Goal: Information Seeking & Learning: Compare options

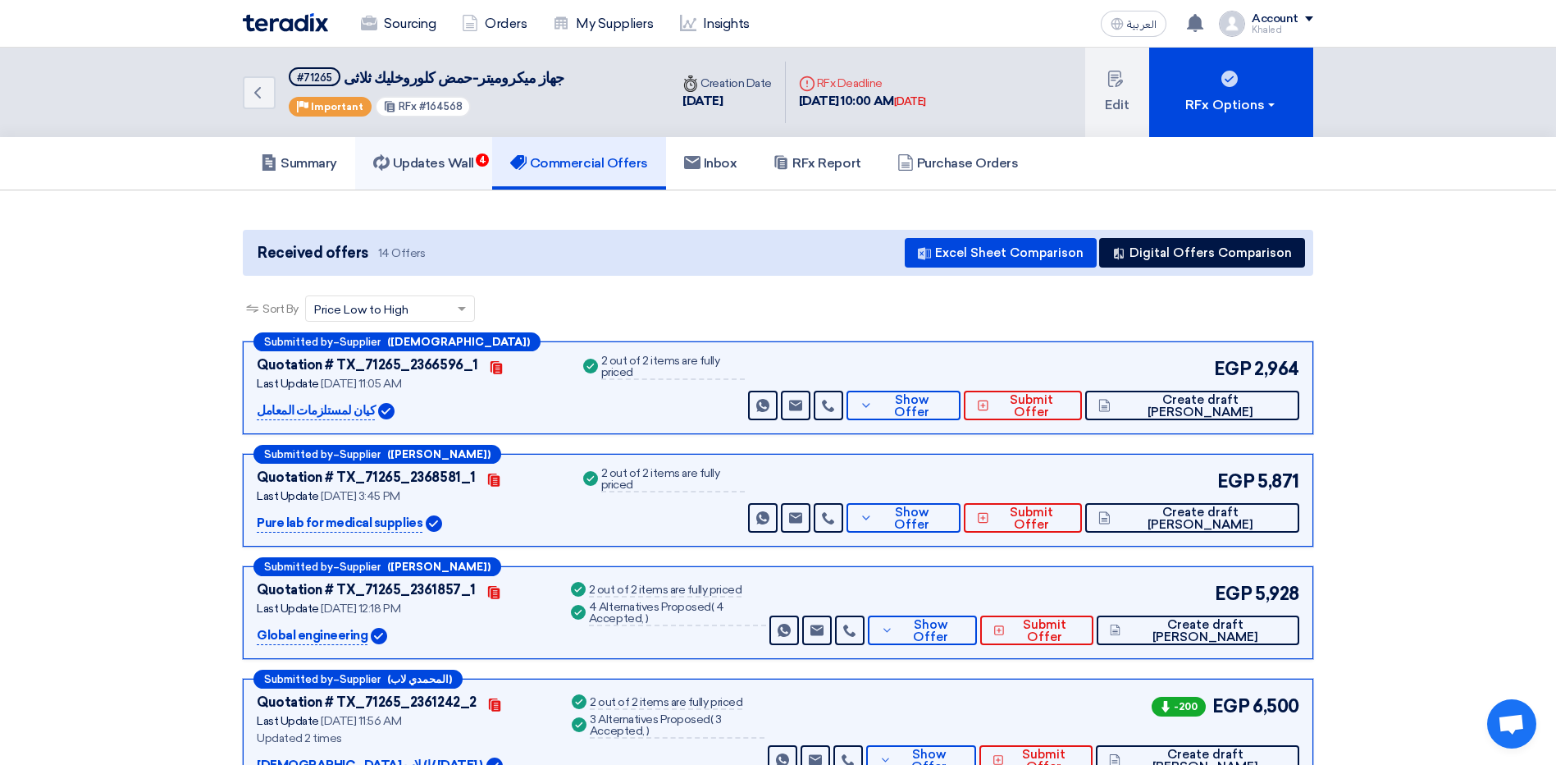
click at [446, 147] on link "Updates Wall 4" at bounding box center [423, 163] width 137 height 53
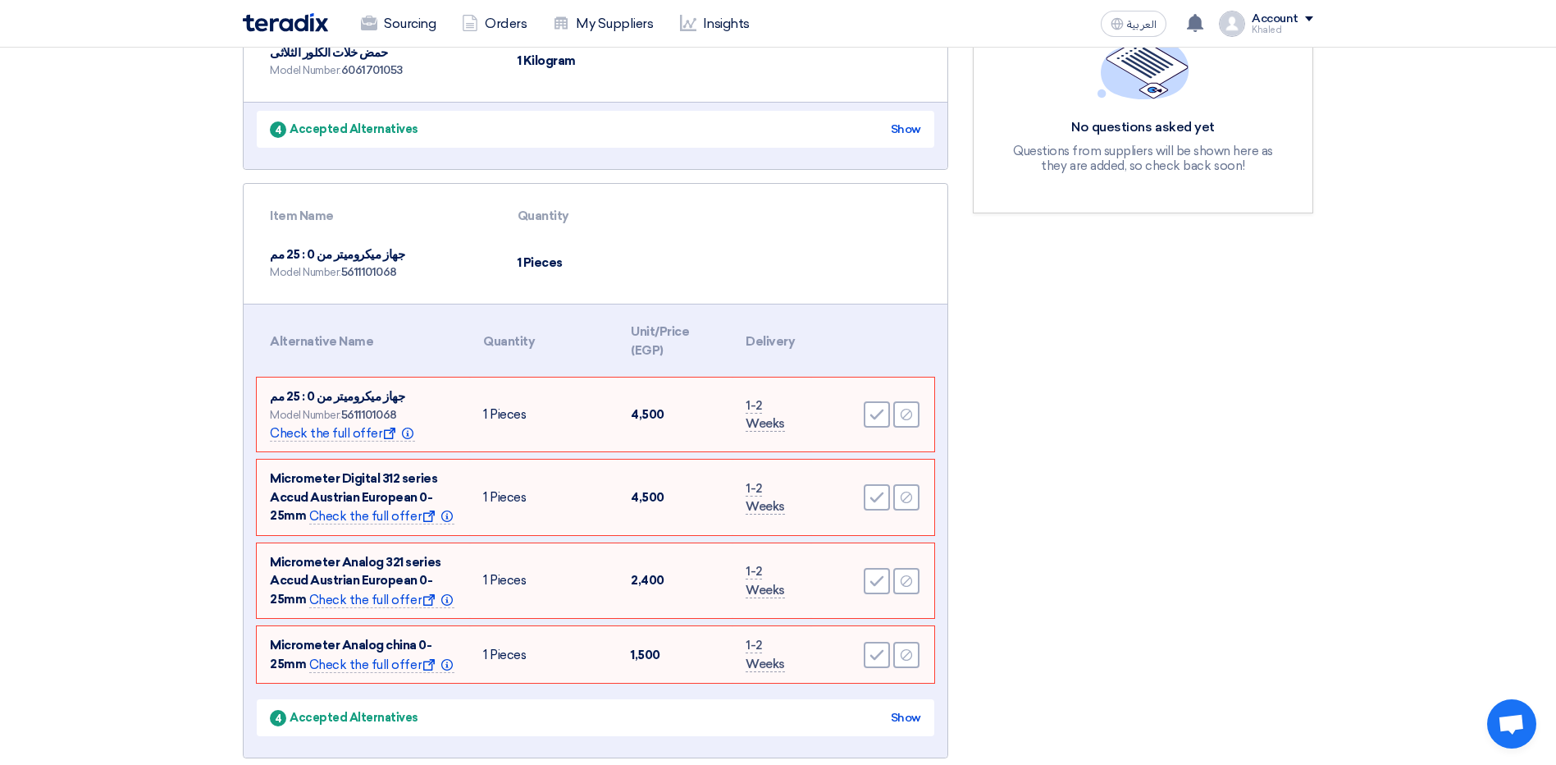
scroll to position [328, 0]
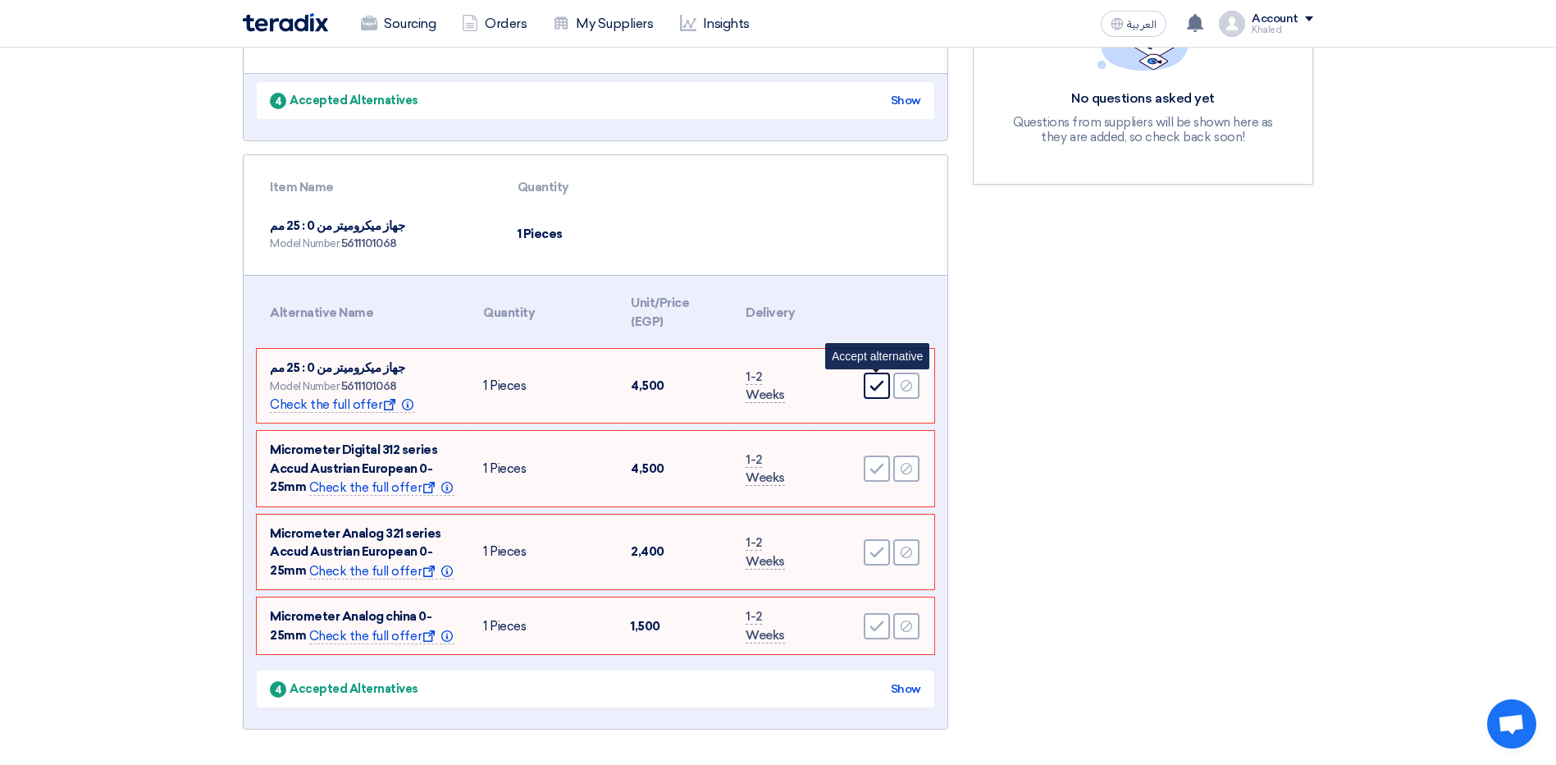
click at [871, 391] on icon "Accept" at bounding box center [877, 385] width 15 height 15
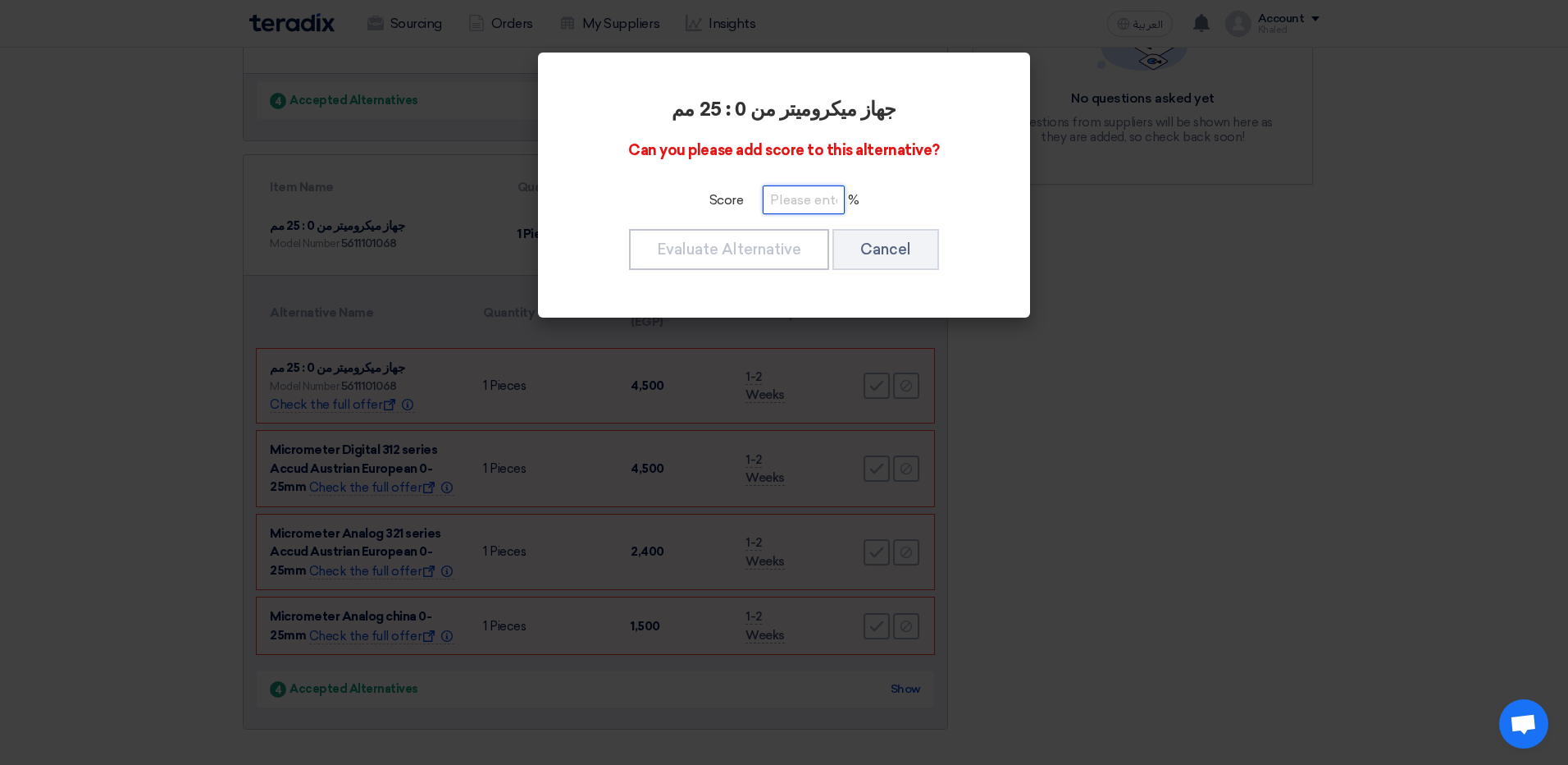
click at [775, 208] on input "number" at bounding box center [803, 199] width 82 height 29
type input "100"
click at [775, 242] on button "Evaluate Alternative" at bounding box center [729, 249] width 200 height 41
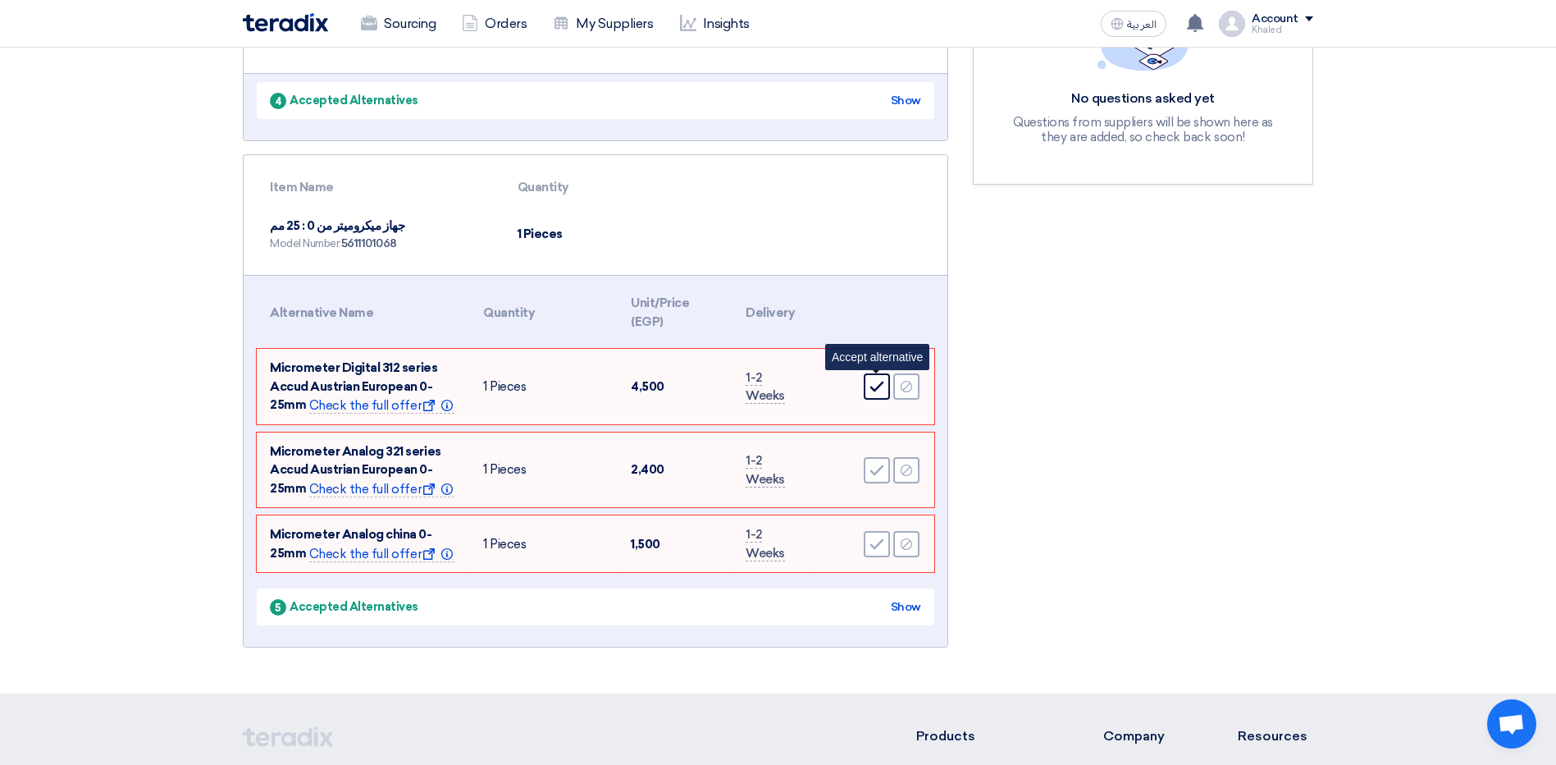
click at [882, 392] on icon "Accept" at bounding box center [877, 386] width 15 height 15
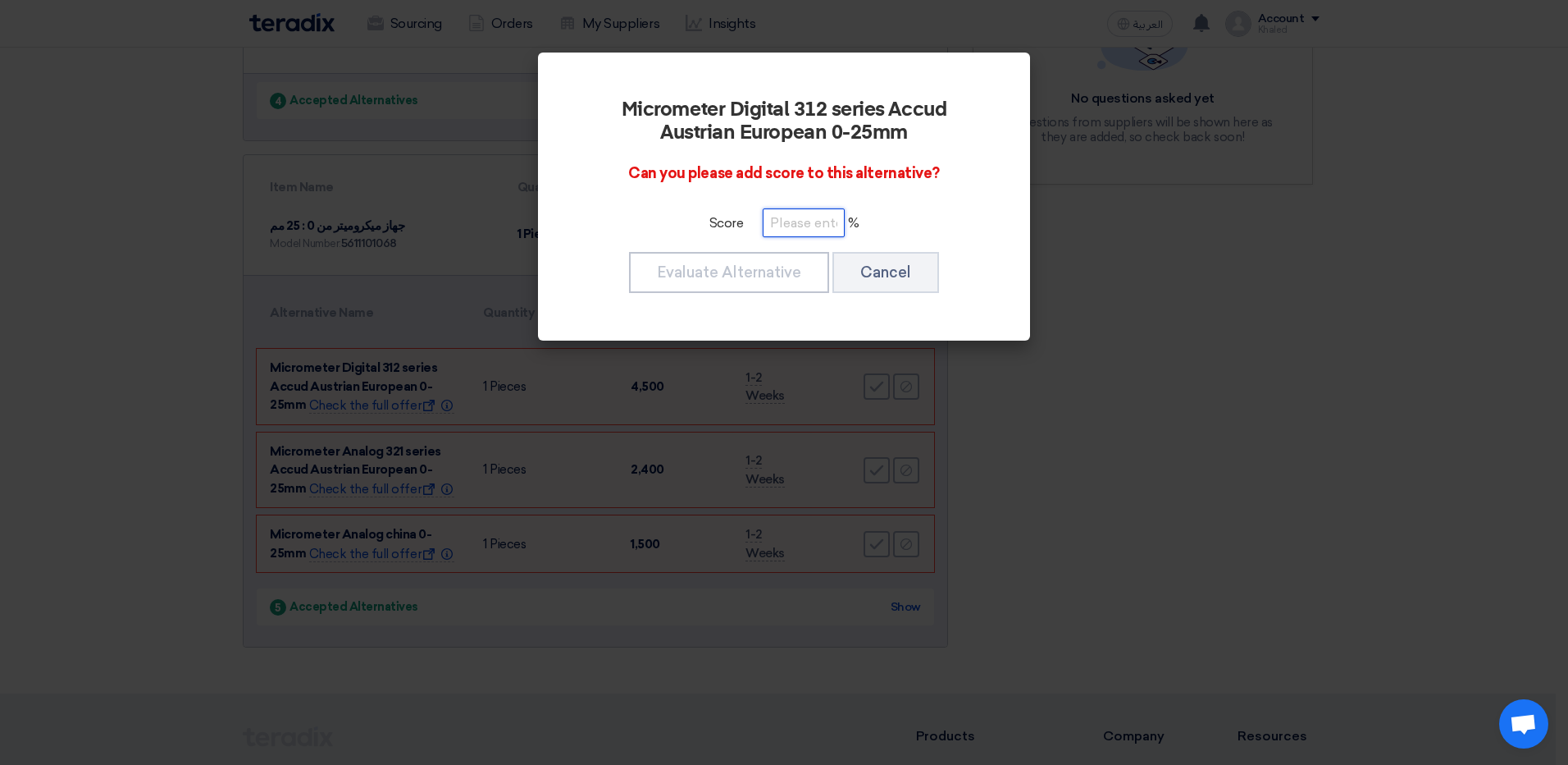
click at [778, 217] on input "number" at bounding box center [803, 222] width 82 height 29
type input "100"
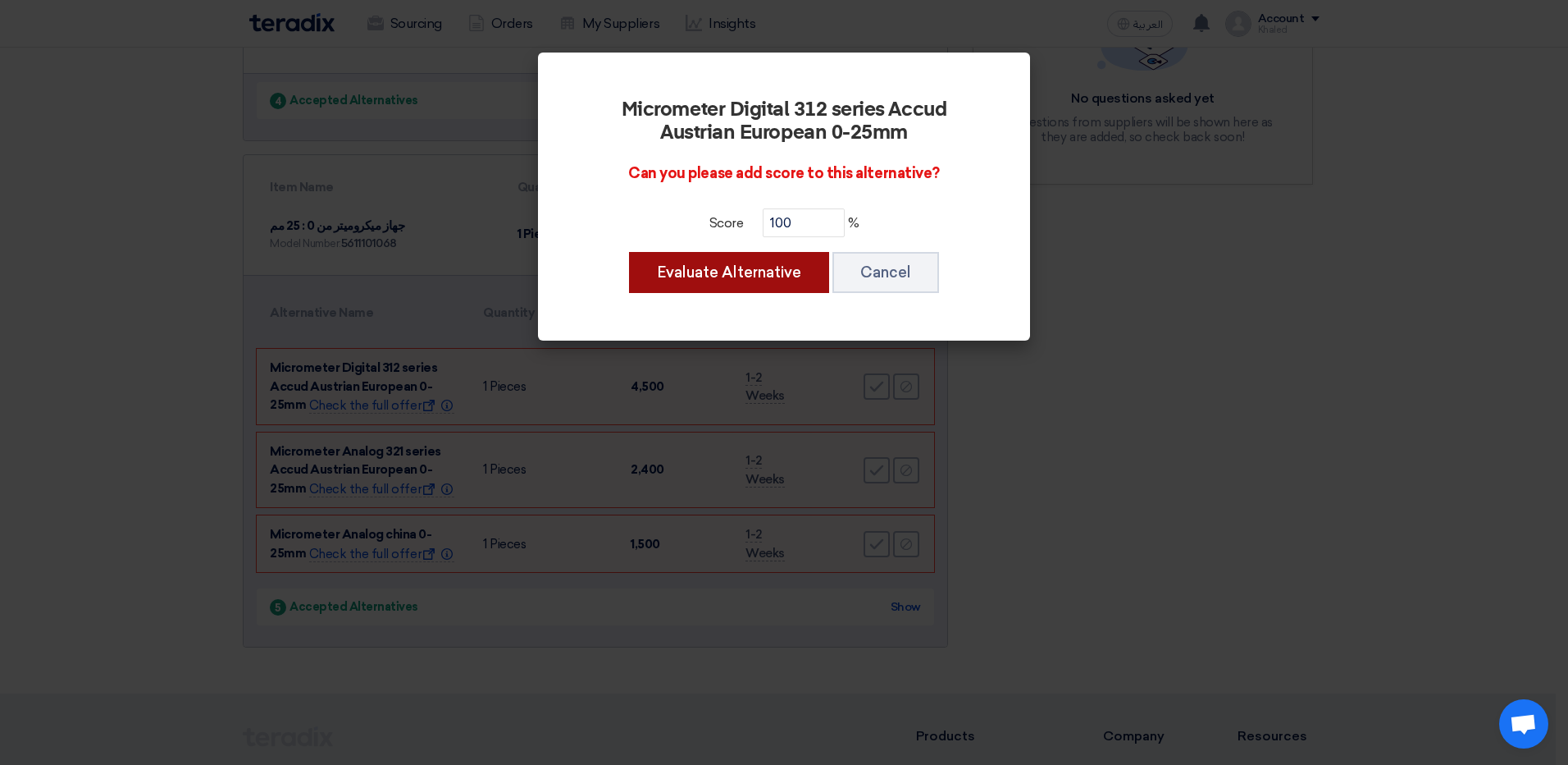
click at [738, 286] on button "Evaluate Alternative" at bounding box center [729, 272] width 200 height 41
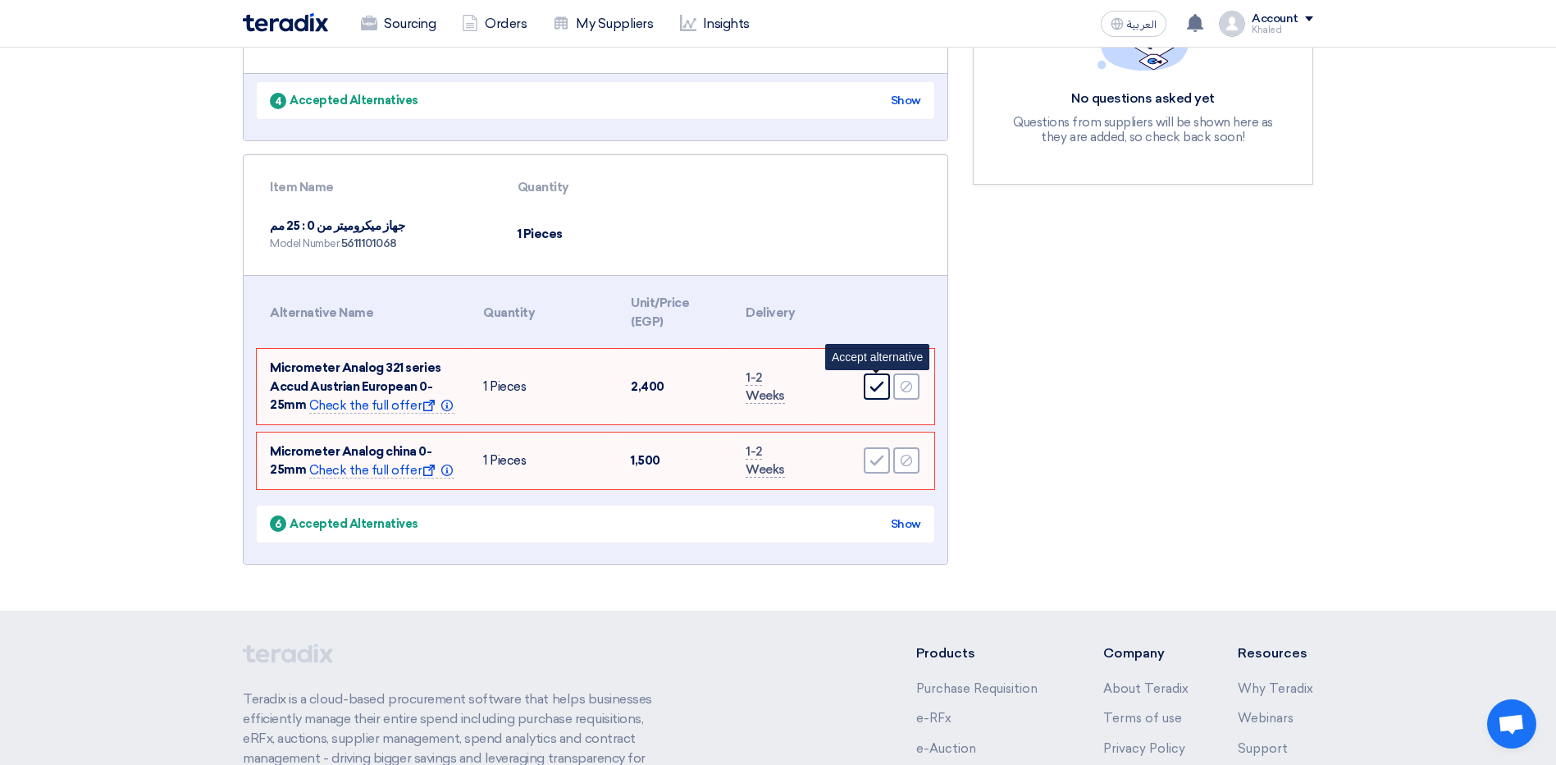
click at [872, 381] on icon "Accept" at bounding box center [877, 386] width 15 height 15
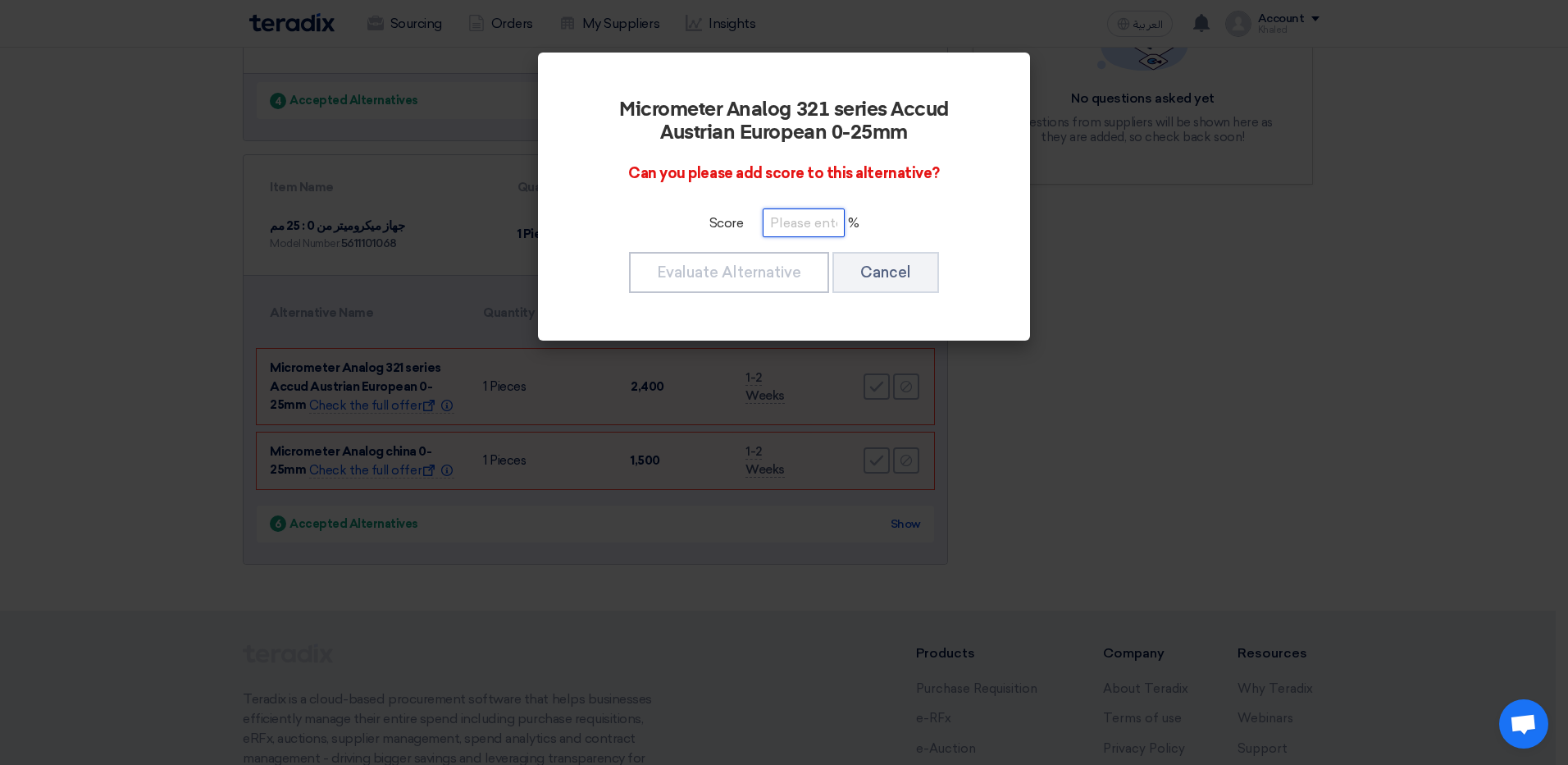
click at [806, 230] on input "number" at bounding box center [803, 222] width 82 height 29
type input "100"
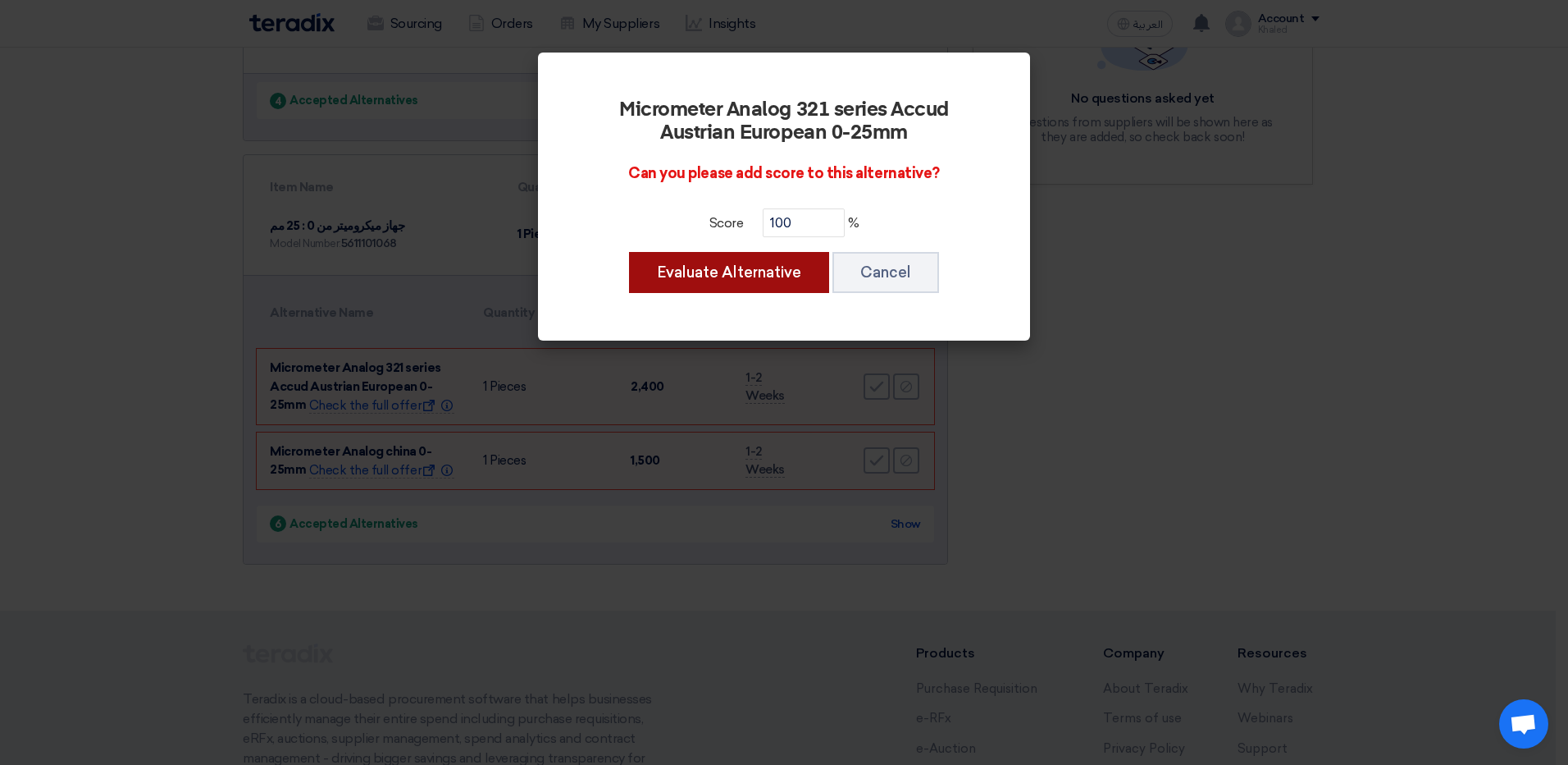
click at [802, 264] on button "Evaluate Alternative" at bounding box center [729, 272] width 200 height 41
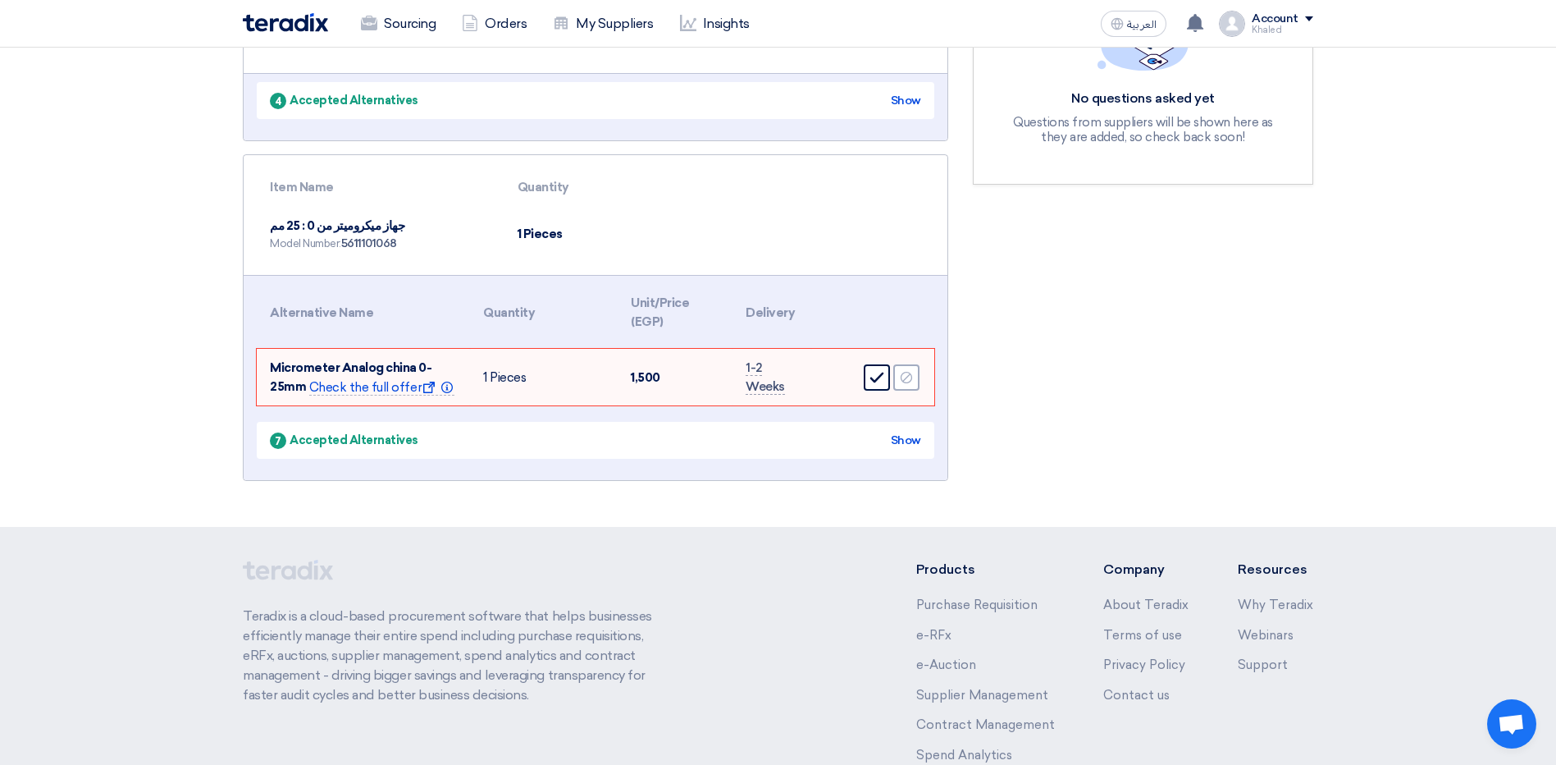
click at [875, 377] on icon "Accept" at bounding box center [877, 377] width 15 height 15
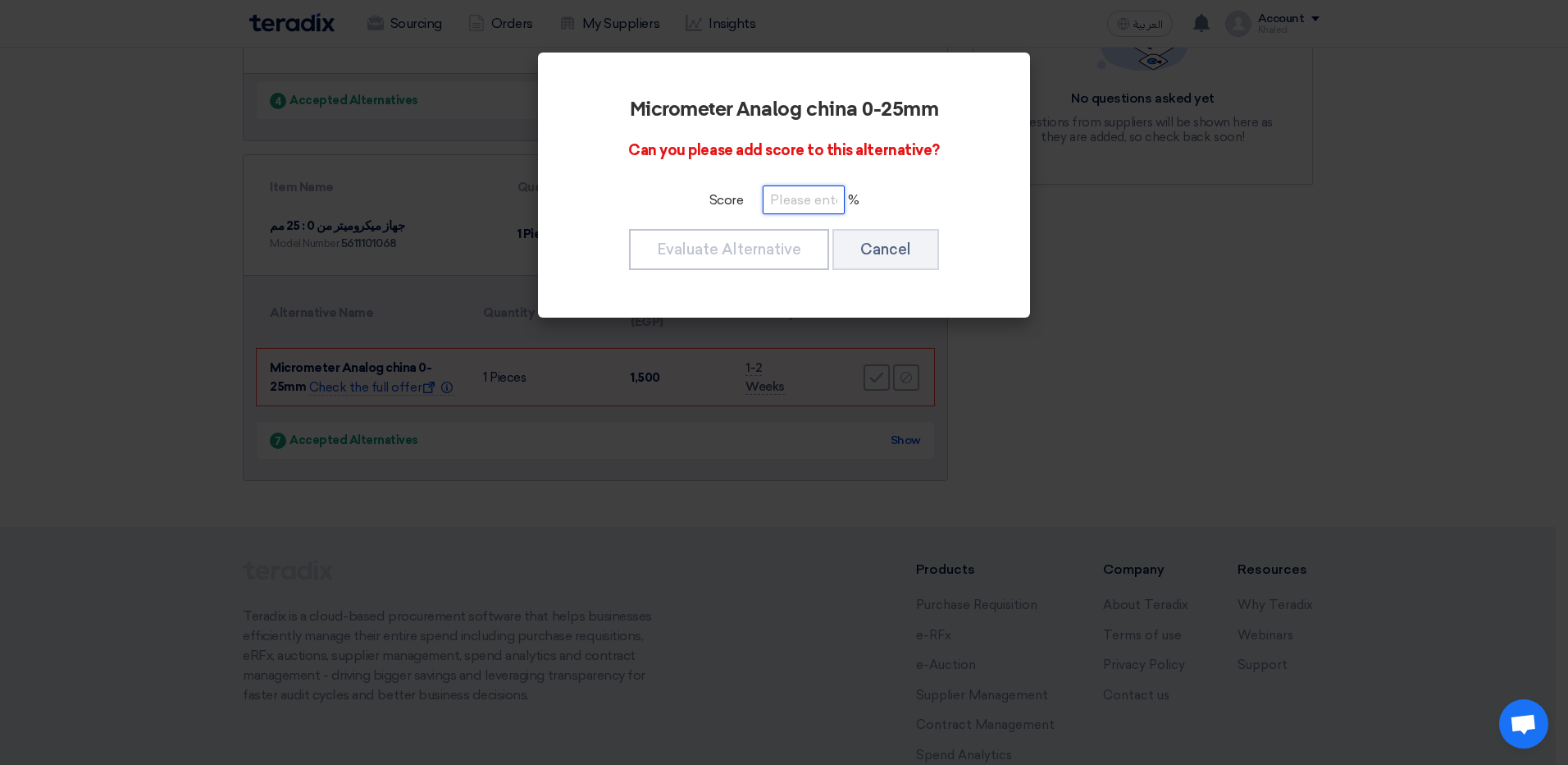
click at [797, 200] on input "number" at bounding box center [803, 199] width 82 height 29
type input "100"
click at [728, 242] on button "Evaluate Alternative" at bounding box center [729, 249] width 200 height 41
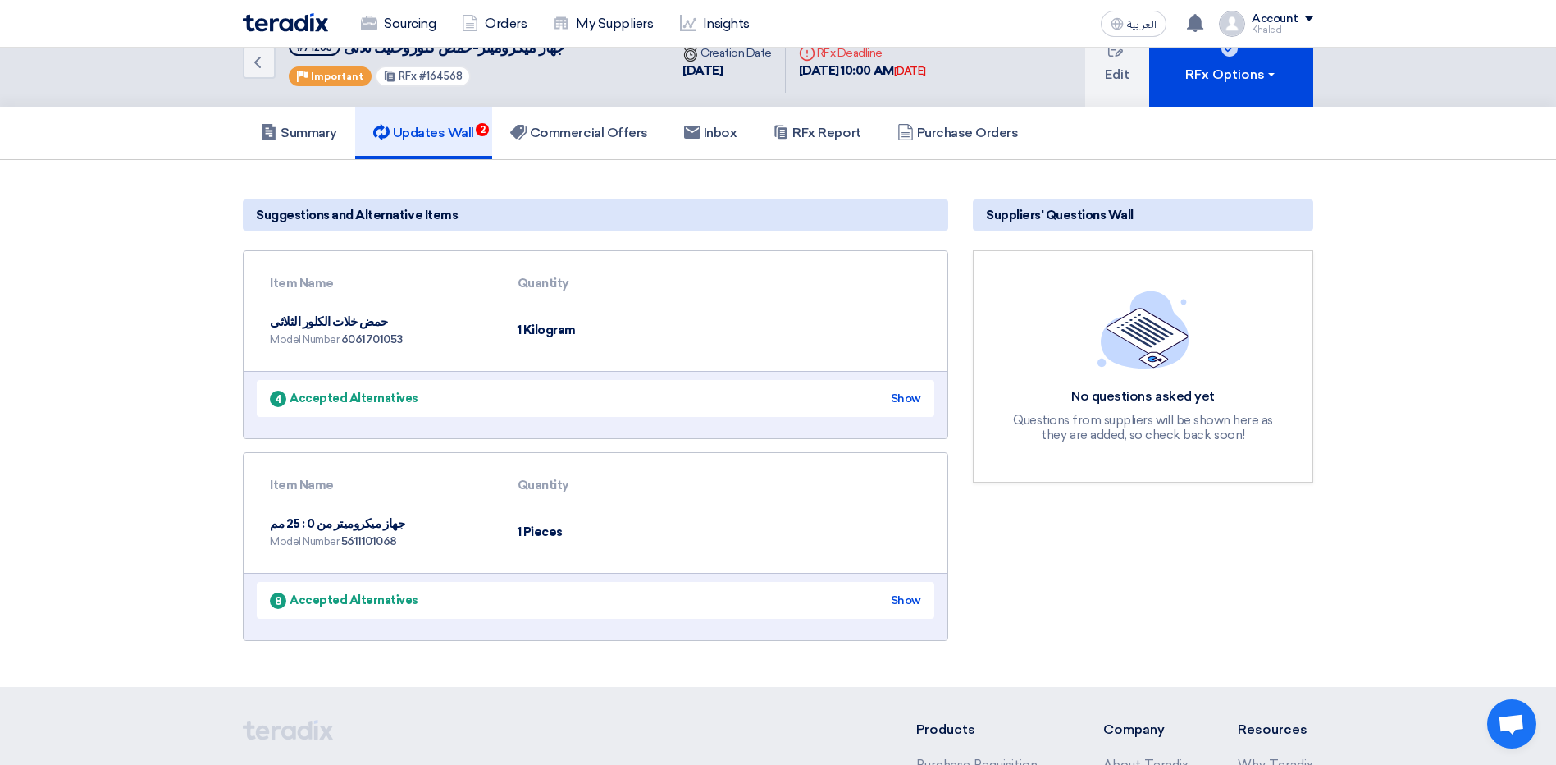
scroll to position [0, 0]
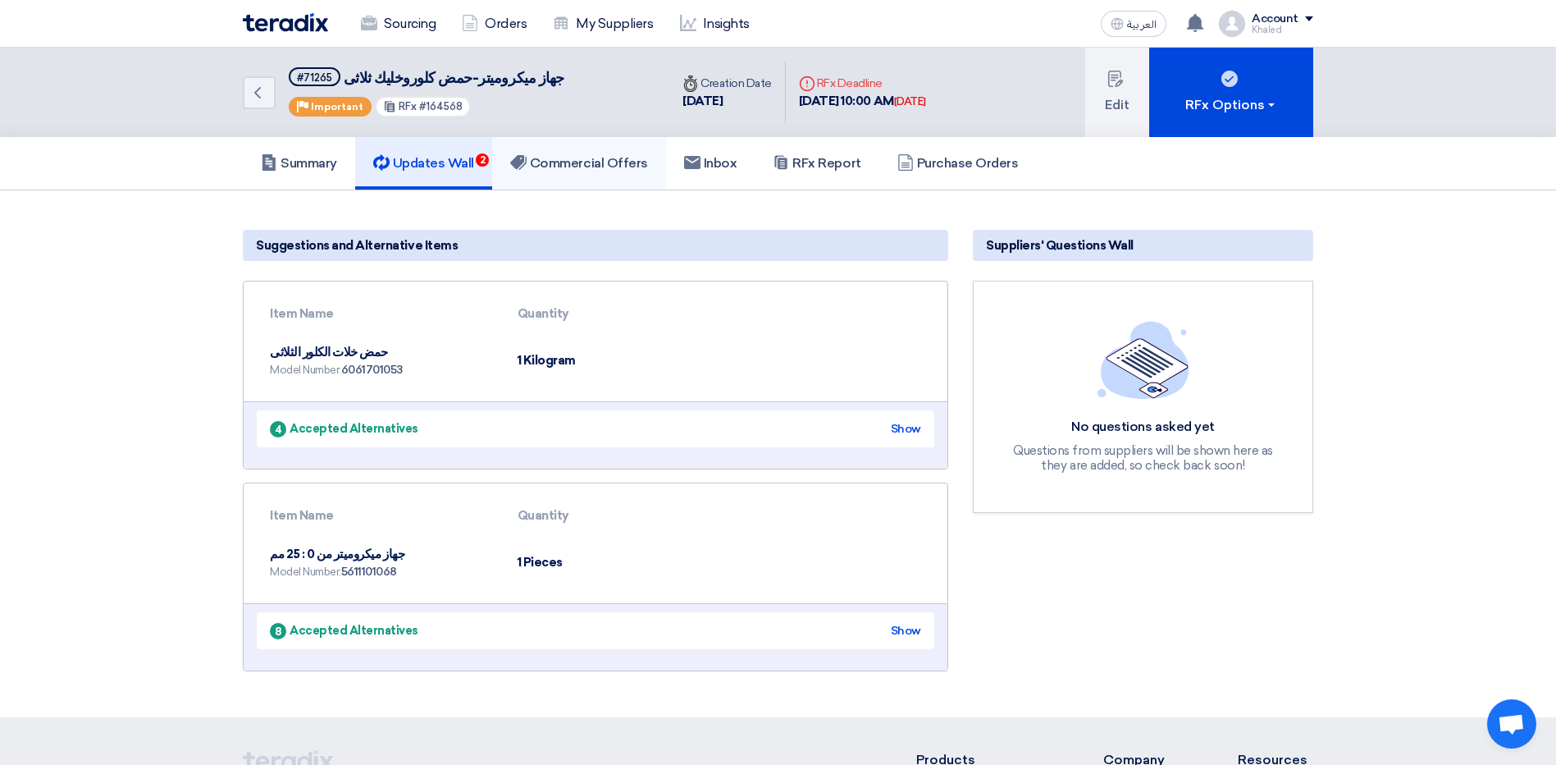
click at [600, 167] on h5 "Commercial Offers" at bounding box center [579, 163] width 138 height 16
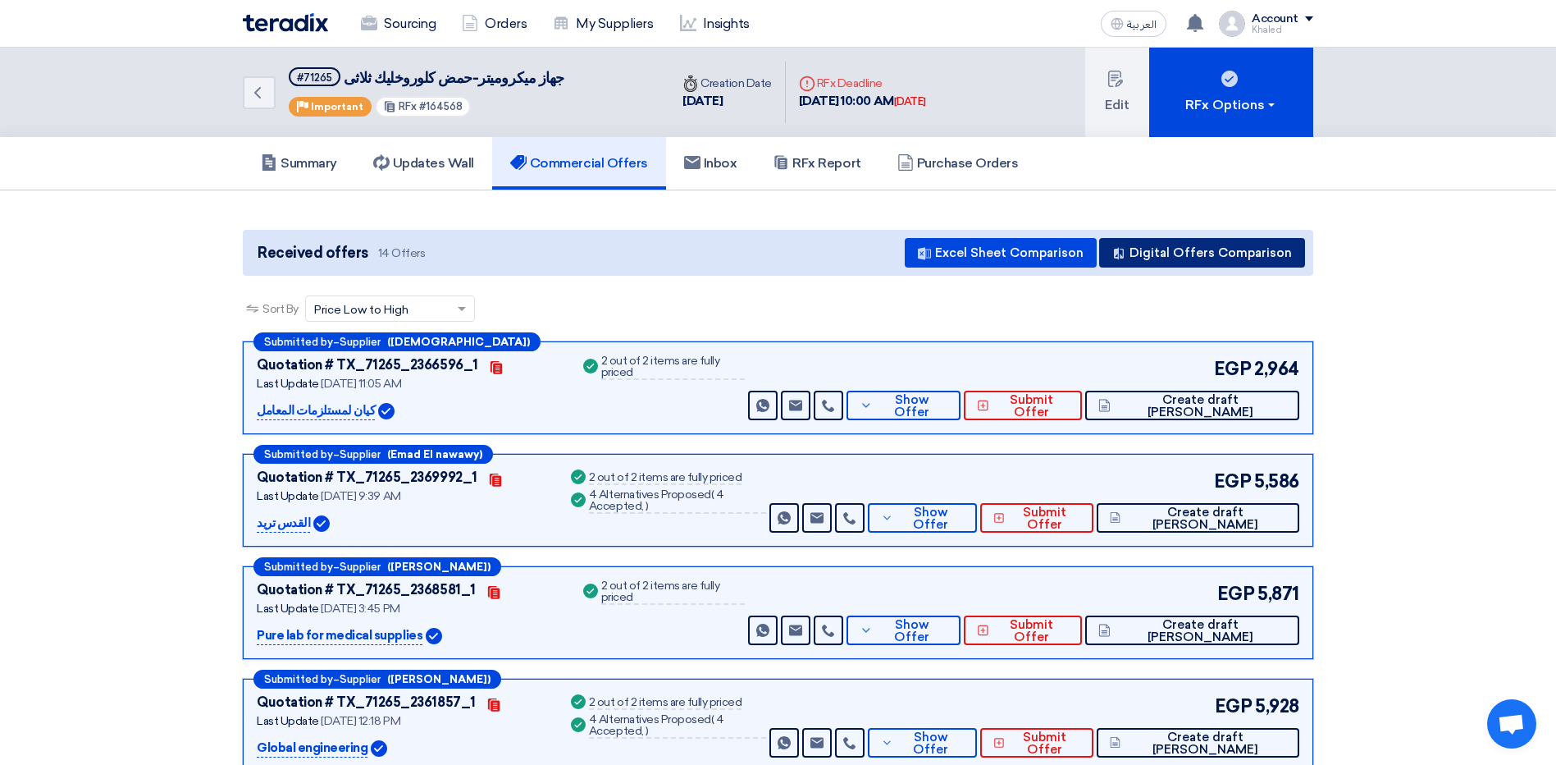
click at [1185, 249] on button "Digital Offers Comparison" at bounding box center [1202, 253] width 206 height 30
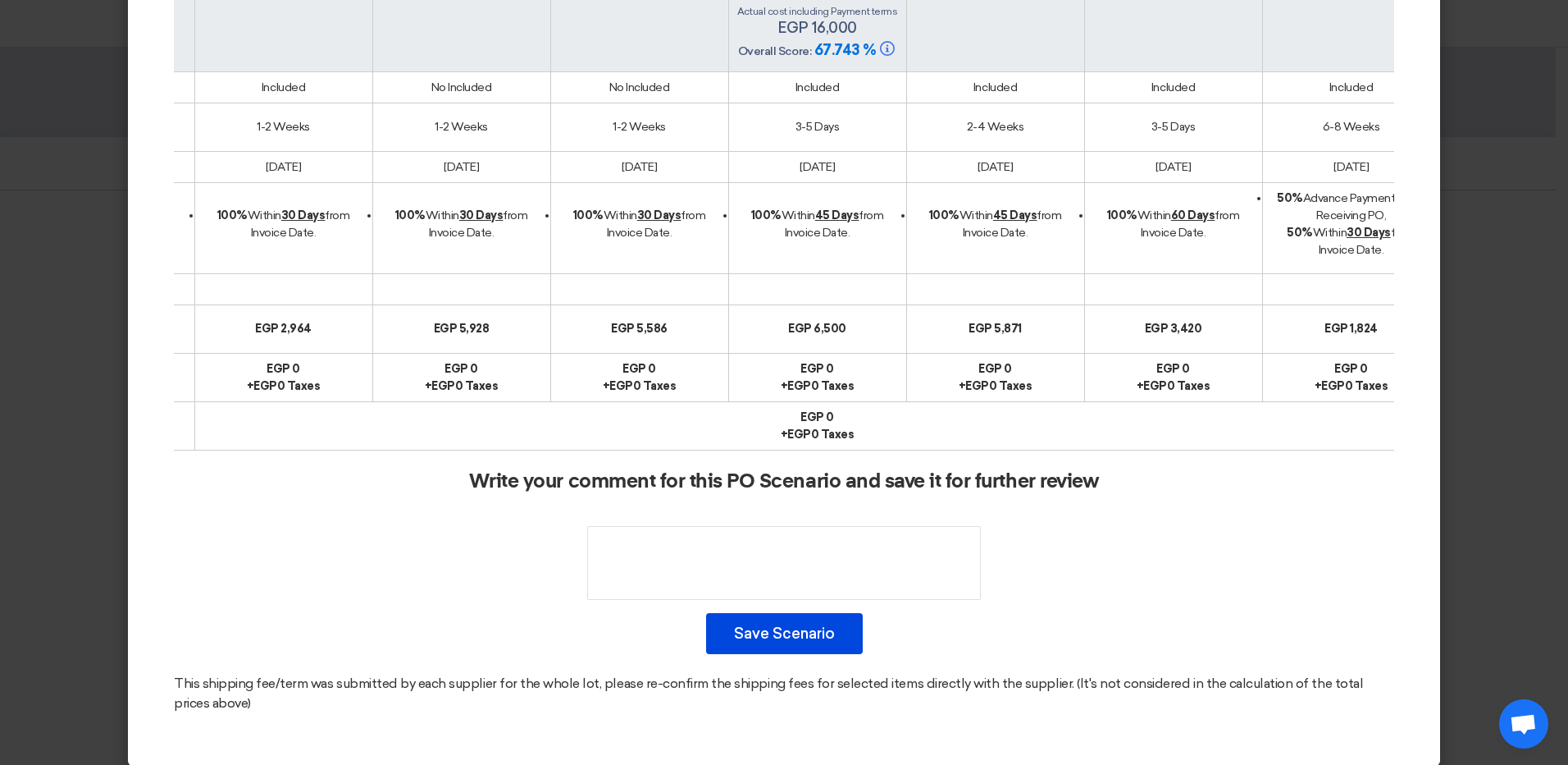
scroll to position [0, 234]
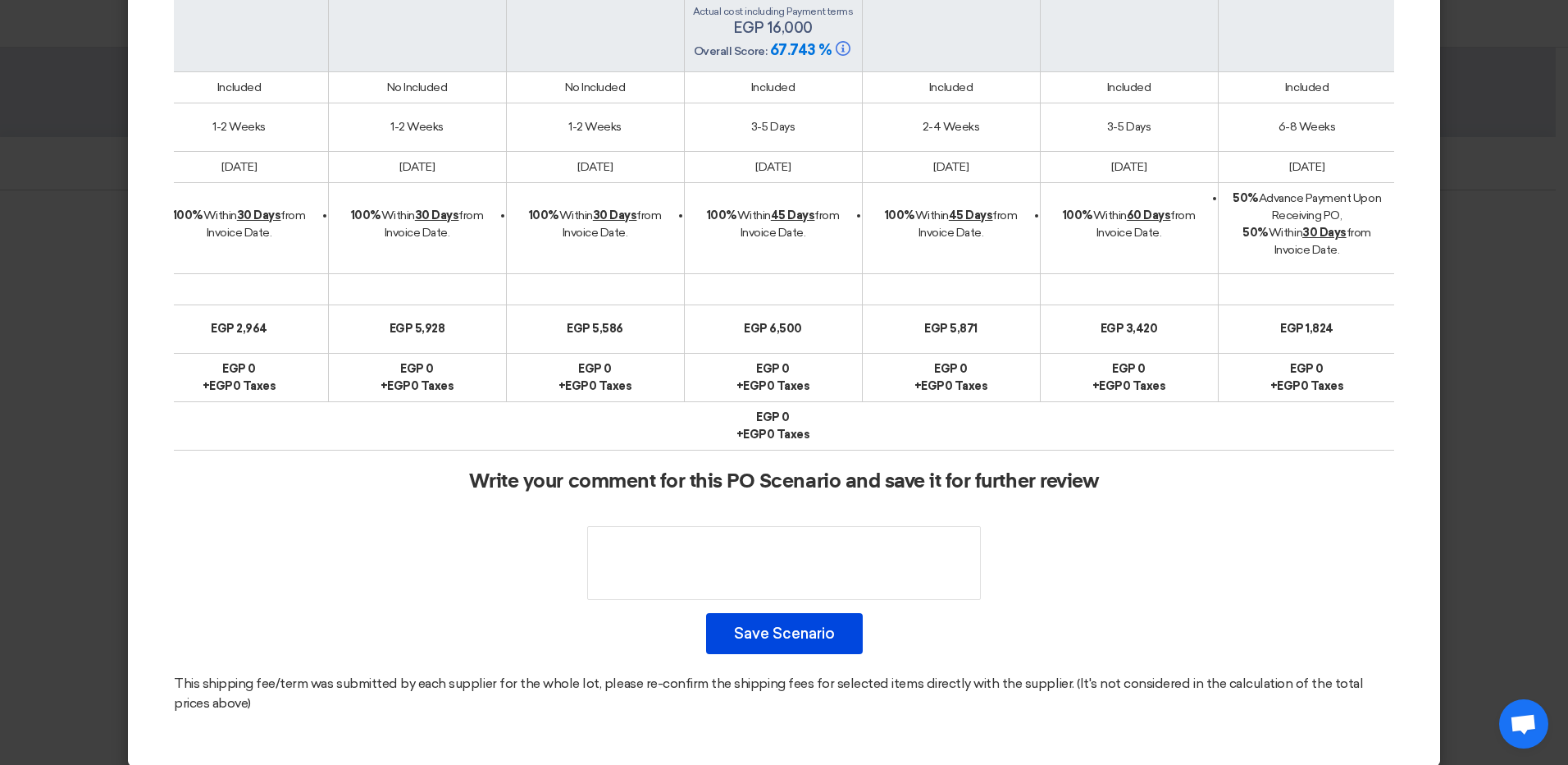
drag, startPoint x: 1162, startPoint y: 441, endPoint x: 1400, endPoint y: 438, distance: 238.0
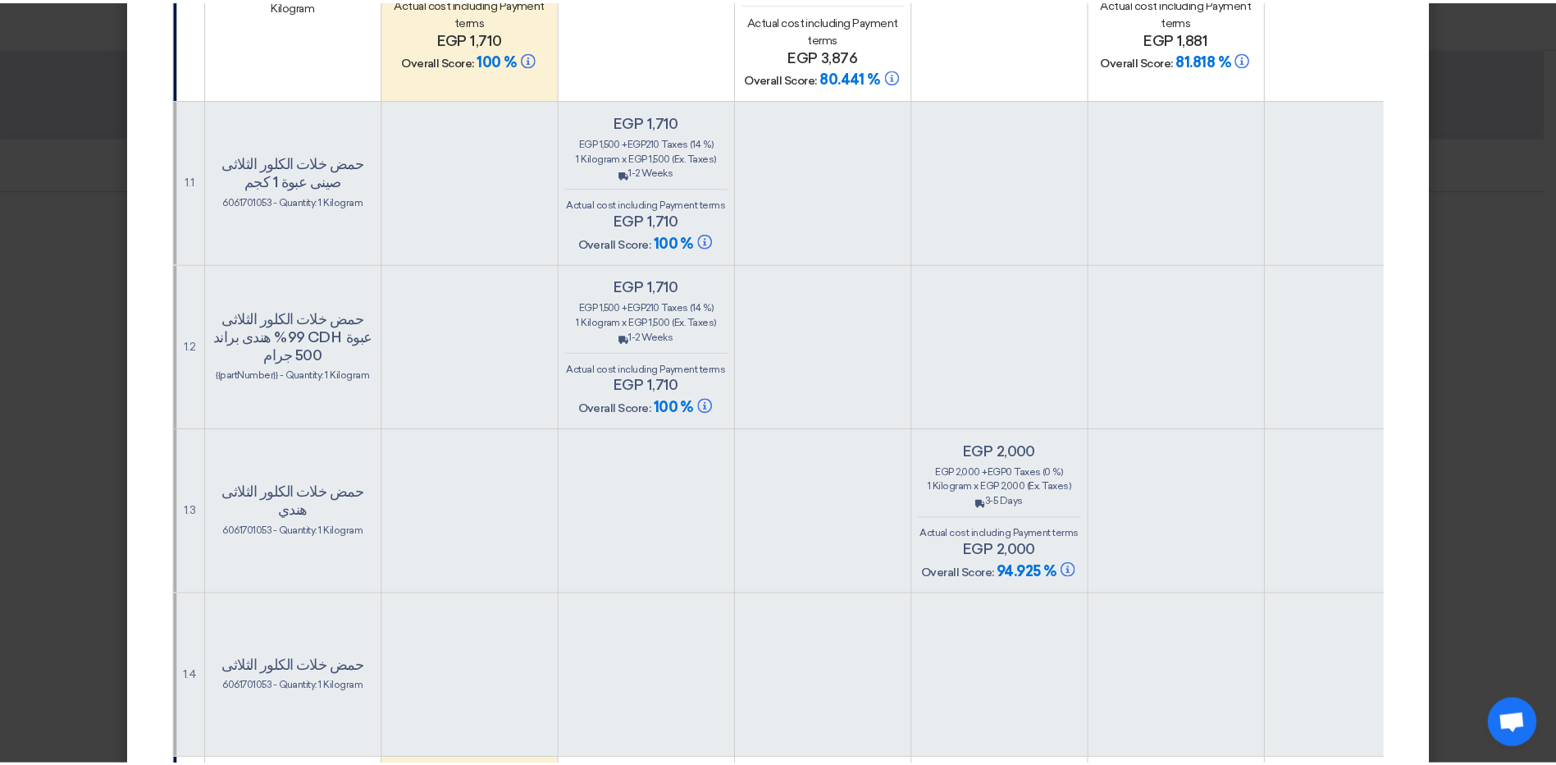
scroll to position [0, 0]
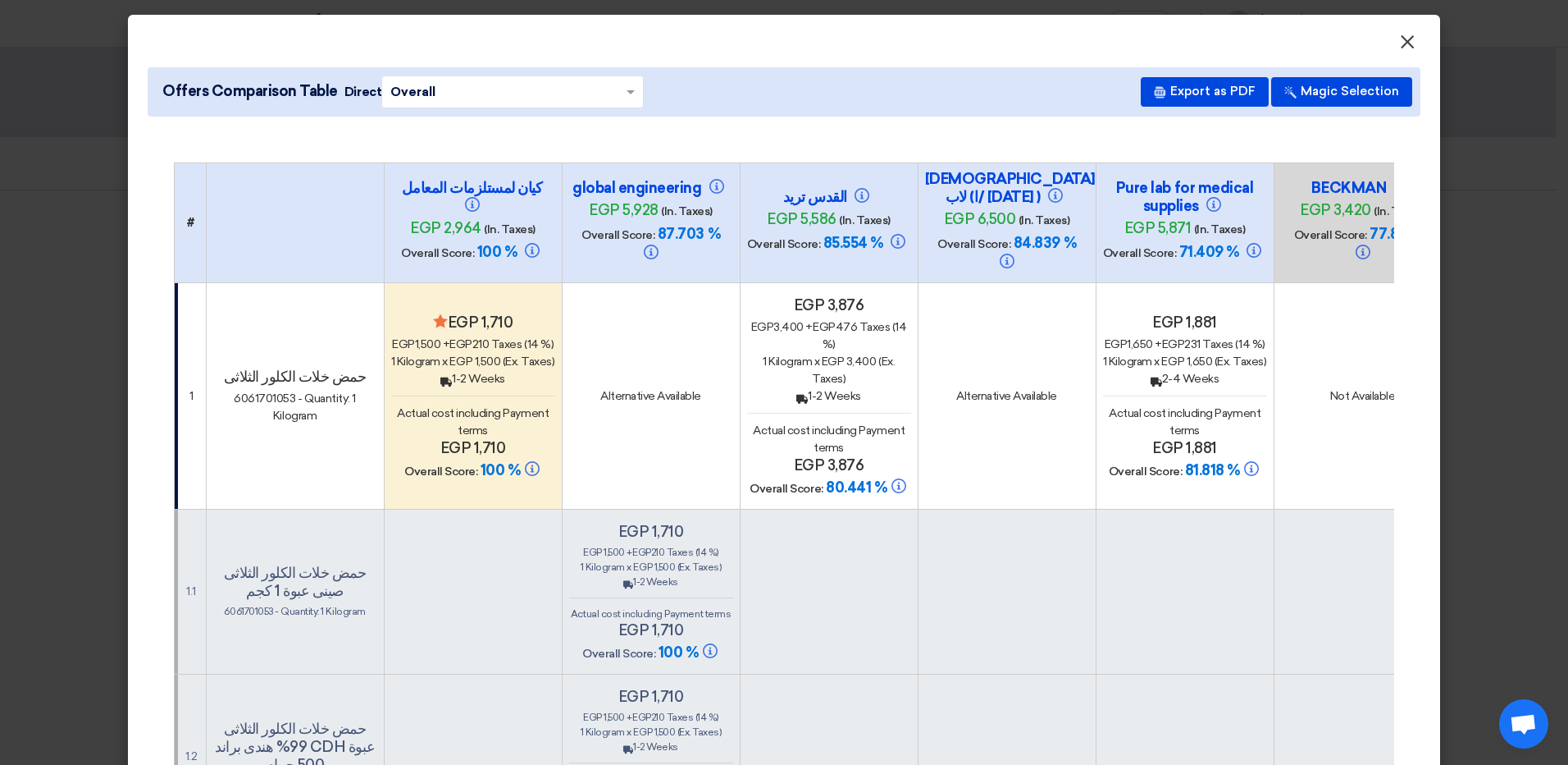
click at [1401, 43] on span "×" at bounding box center [1407, 46] width 16 height 33
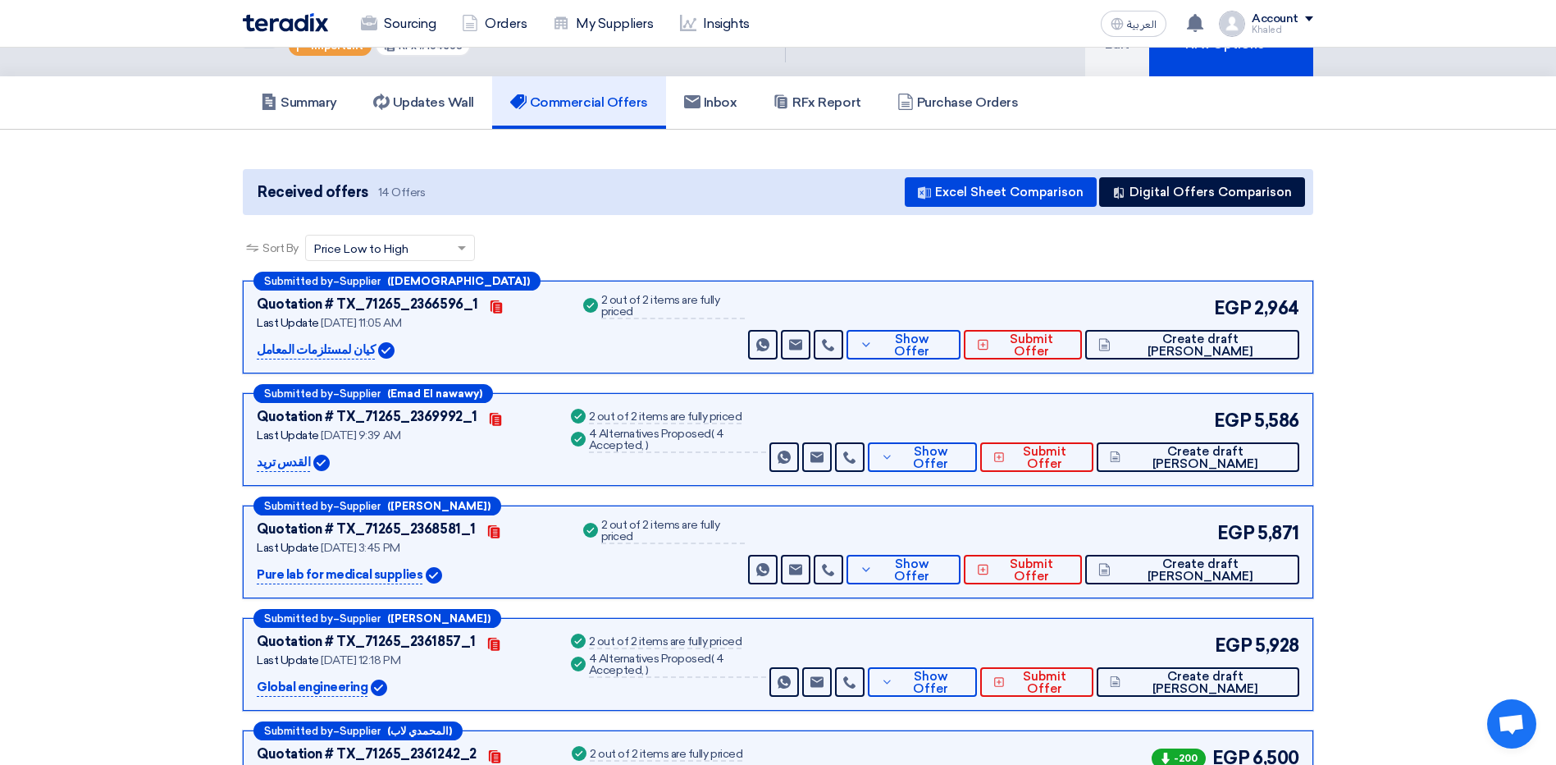
scroll to position [164, 0]
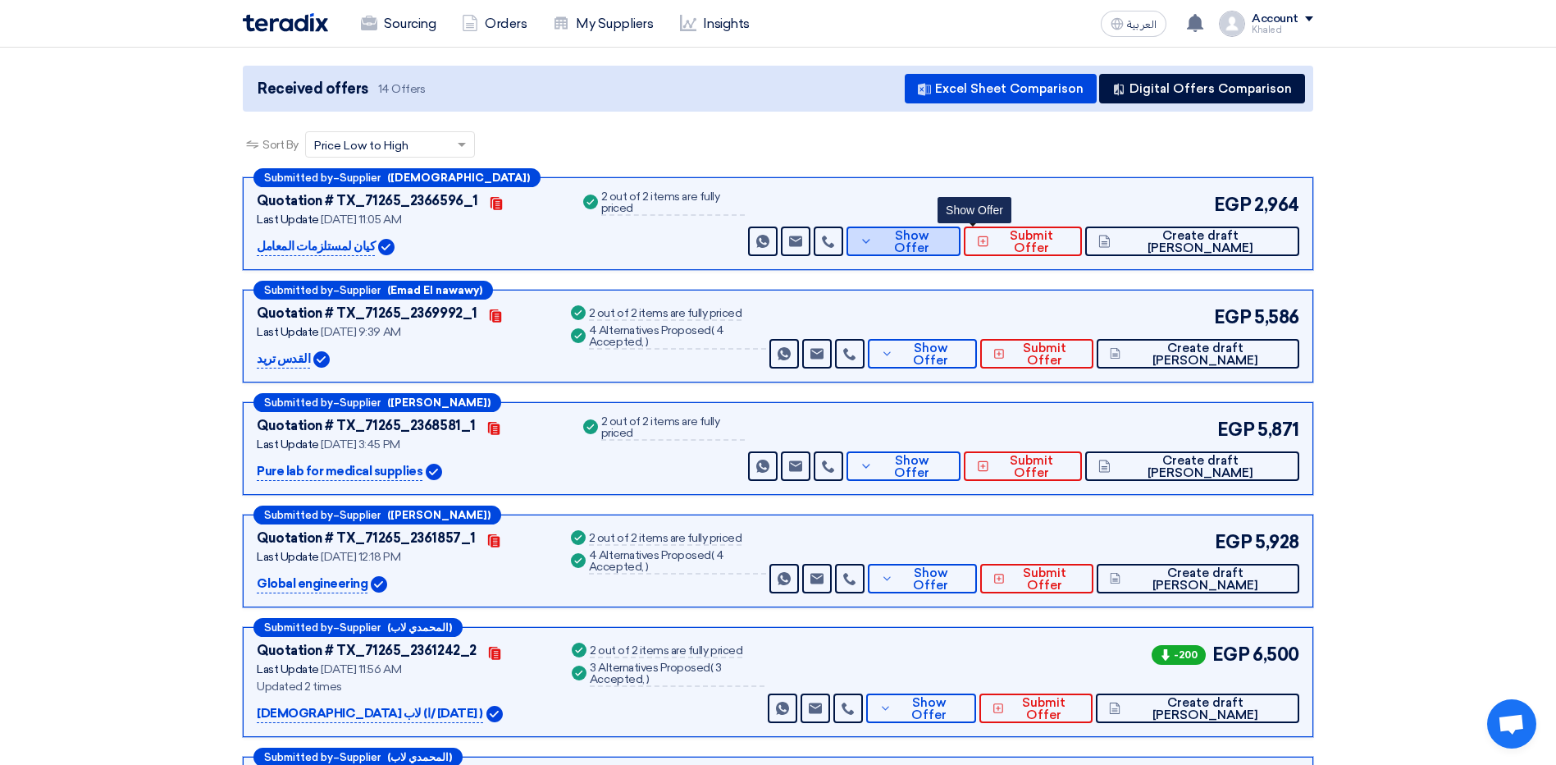
click at [948, 240] on span "Show Offer" at bounding box center [912, 242] width 71 height 25
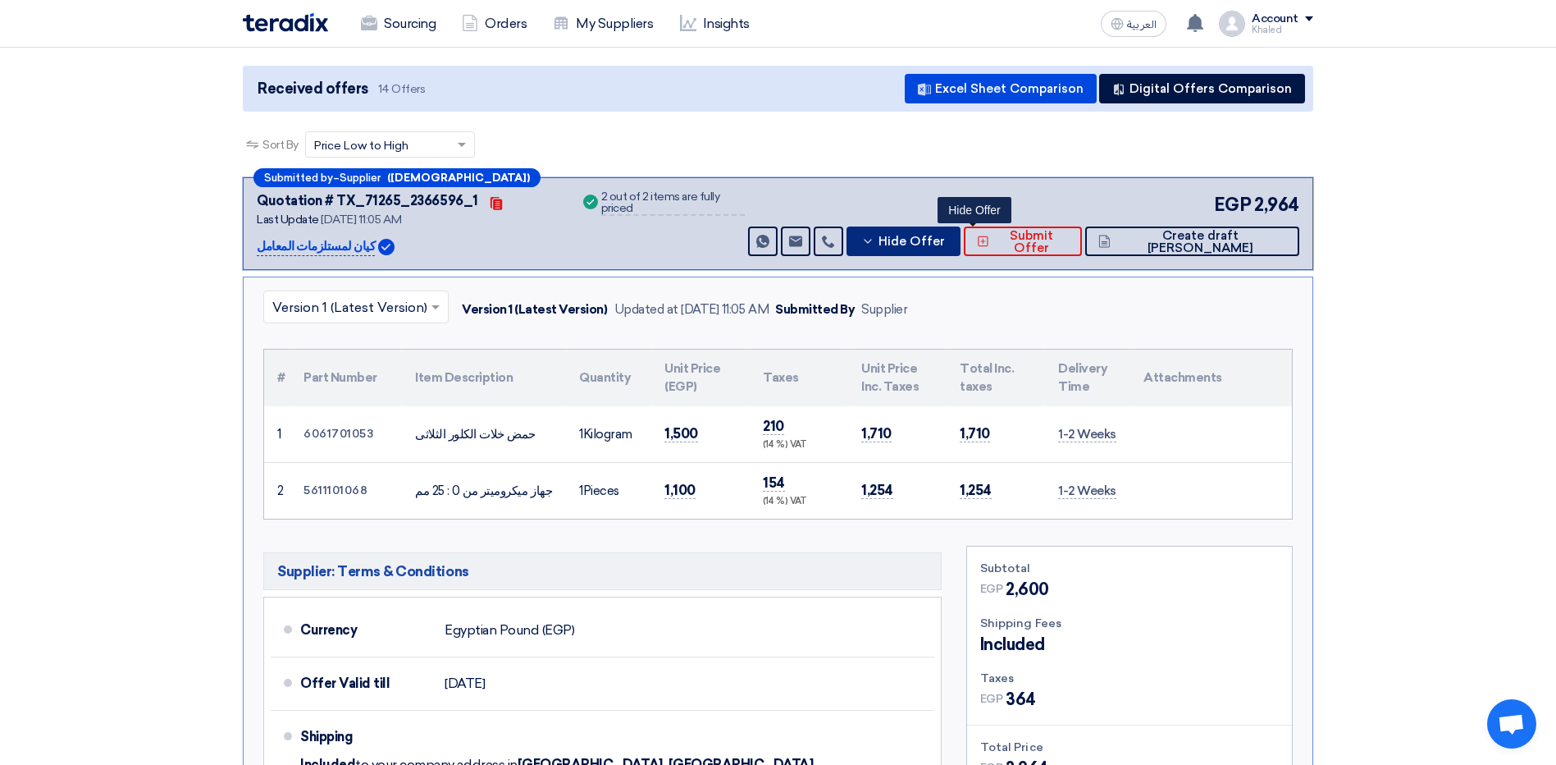
click at [948, 247] on button "Hide Offer" at bounding box center [904, 241] width 114 height 30
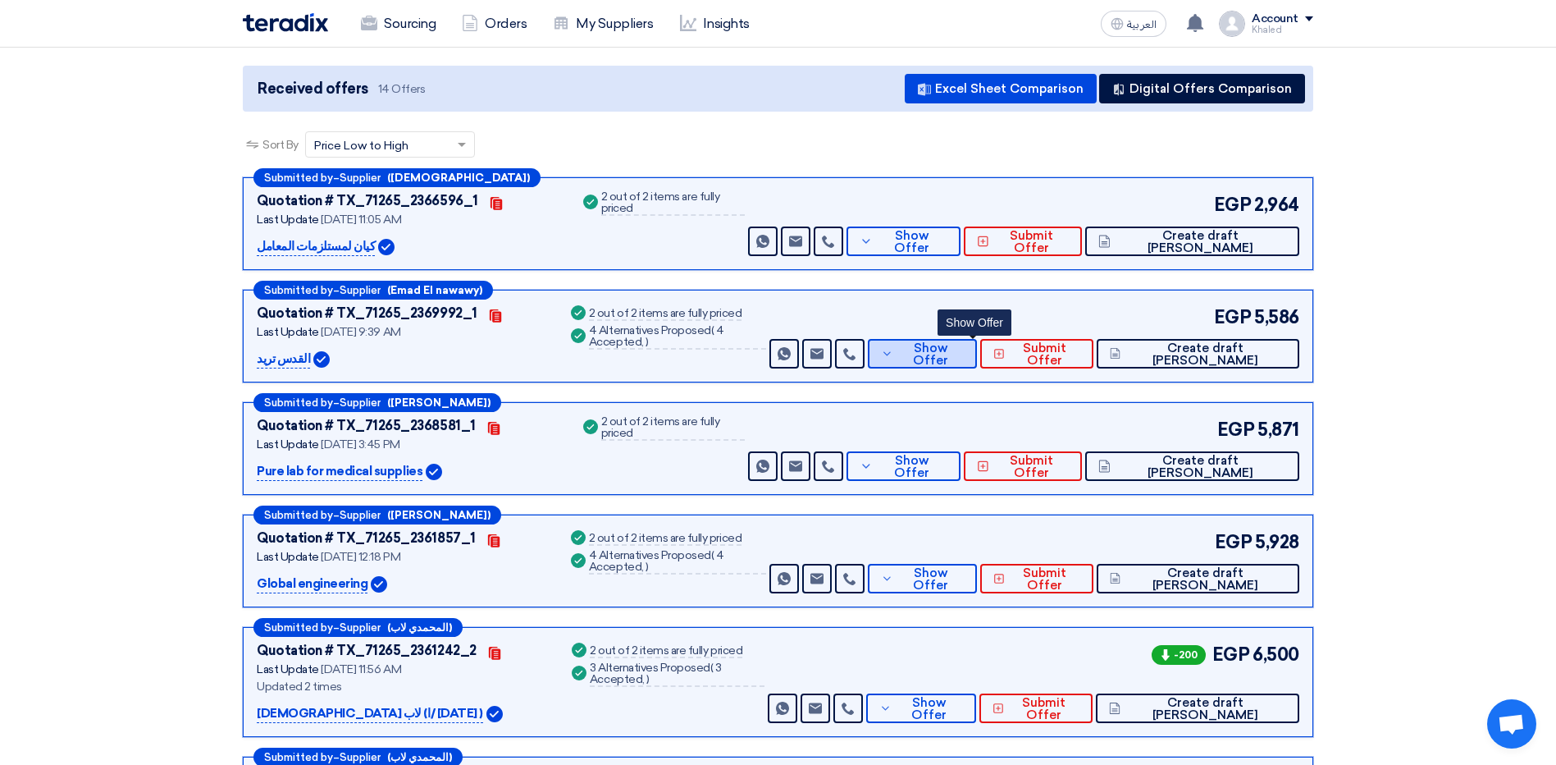
click at [954, 351] on span "Show Offer" at bounding box center [931, 354] width 66 height 25
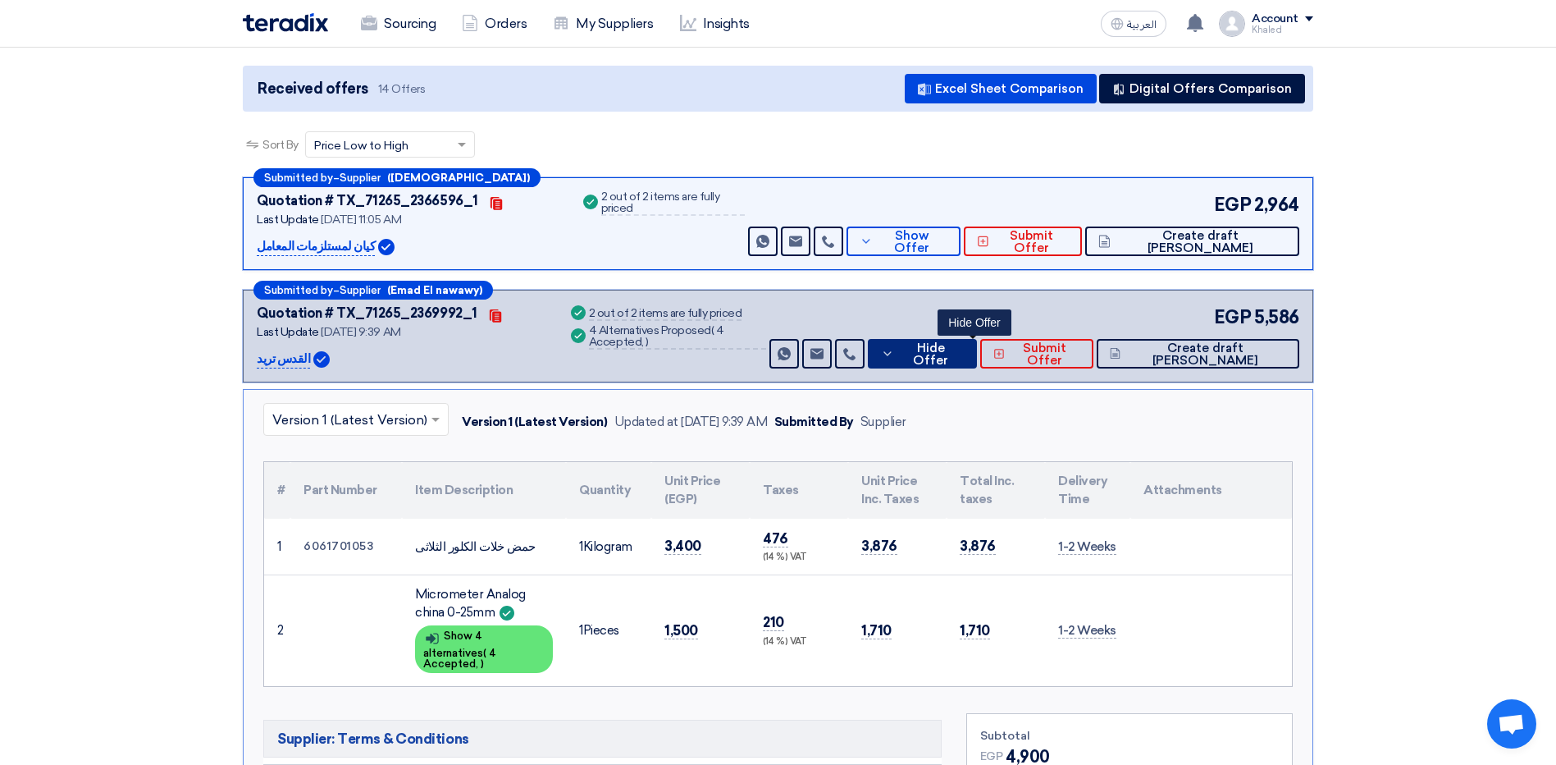
click at [894, 354] on icon at bounding box center [887, 353] width 13 height 13
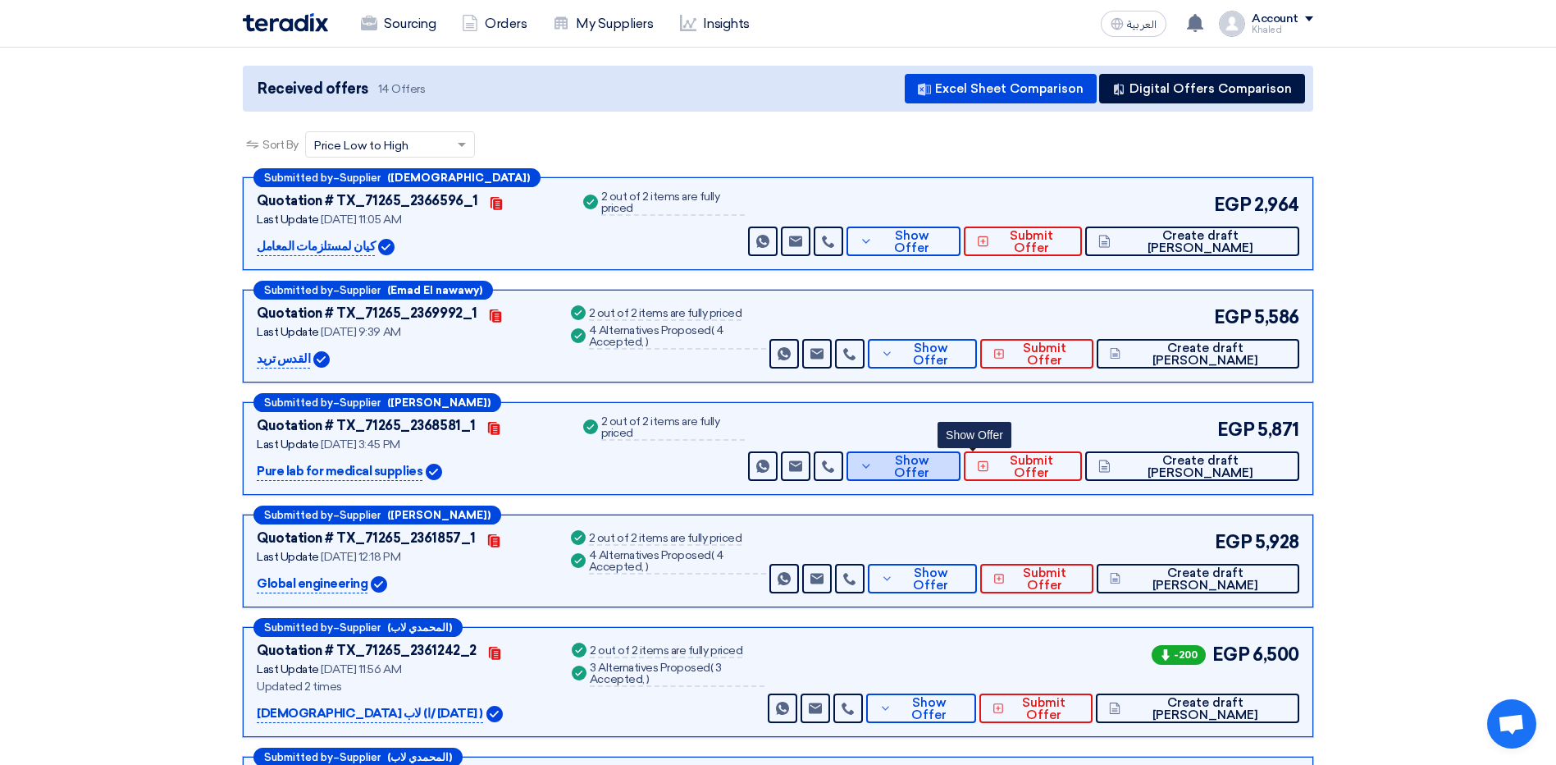
click at [948, 464] on span "Show Offer" at bounding box center [912, 467] width 71 height 25
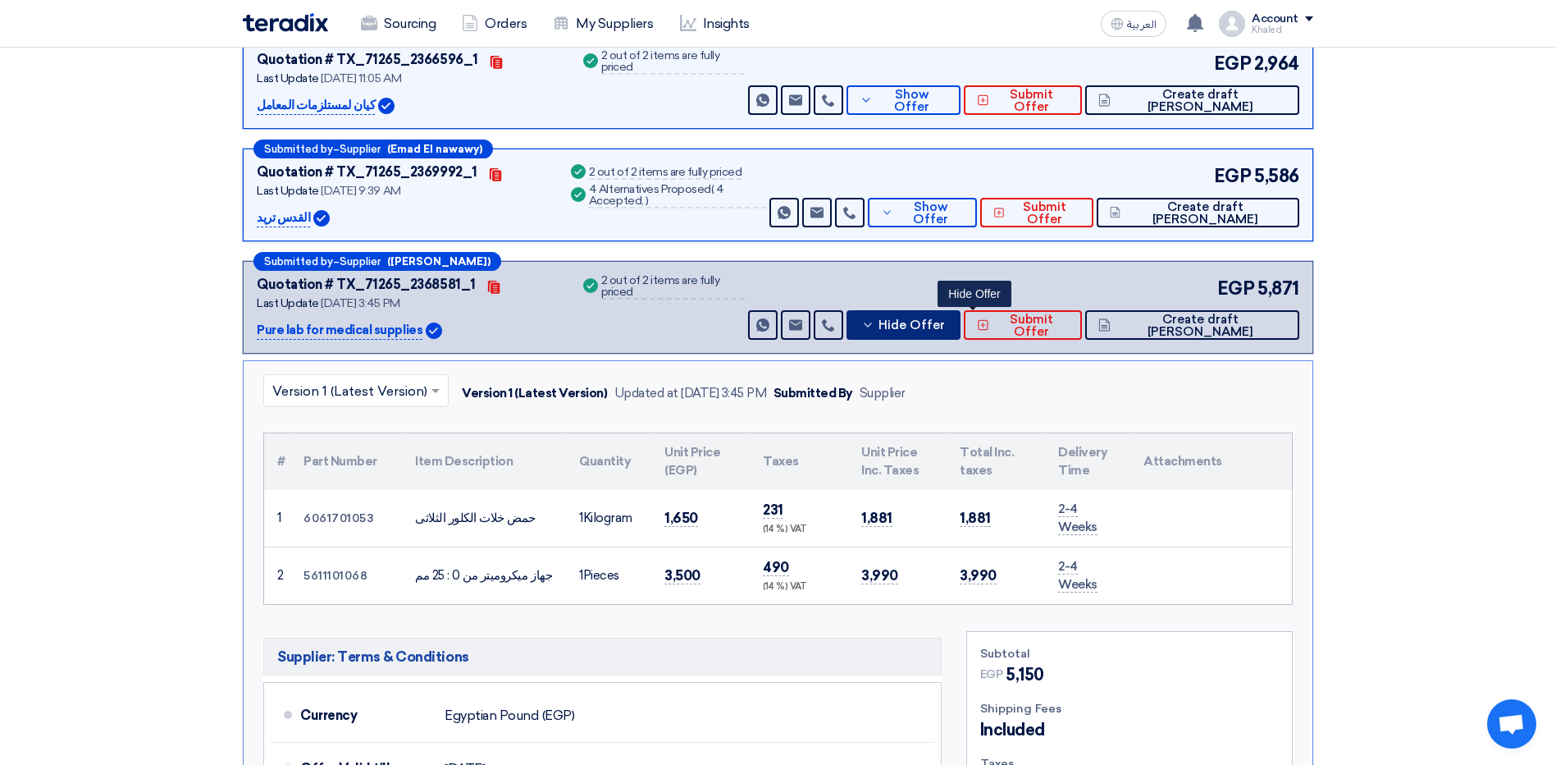
scroll to position [328, 0]
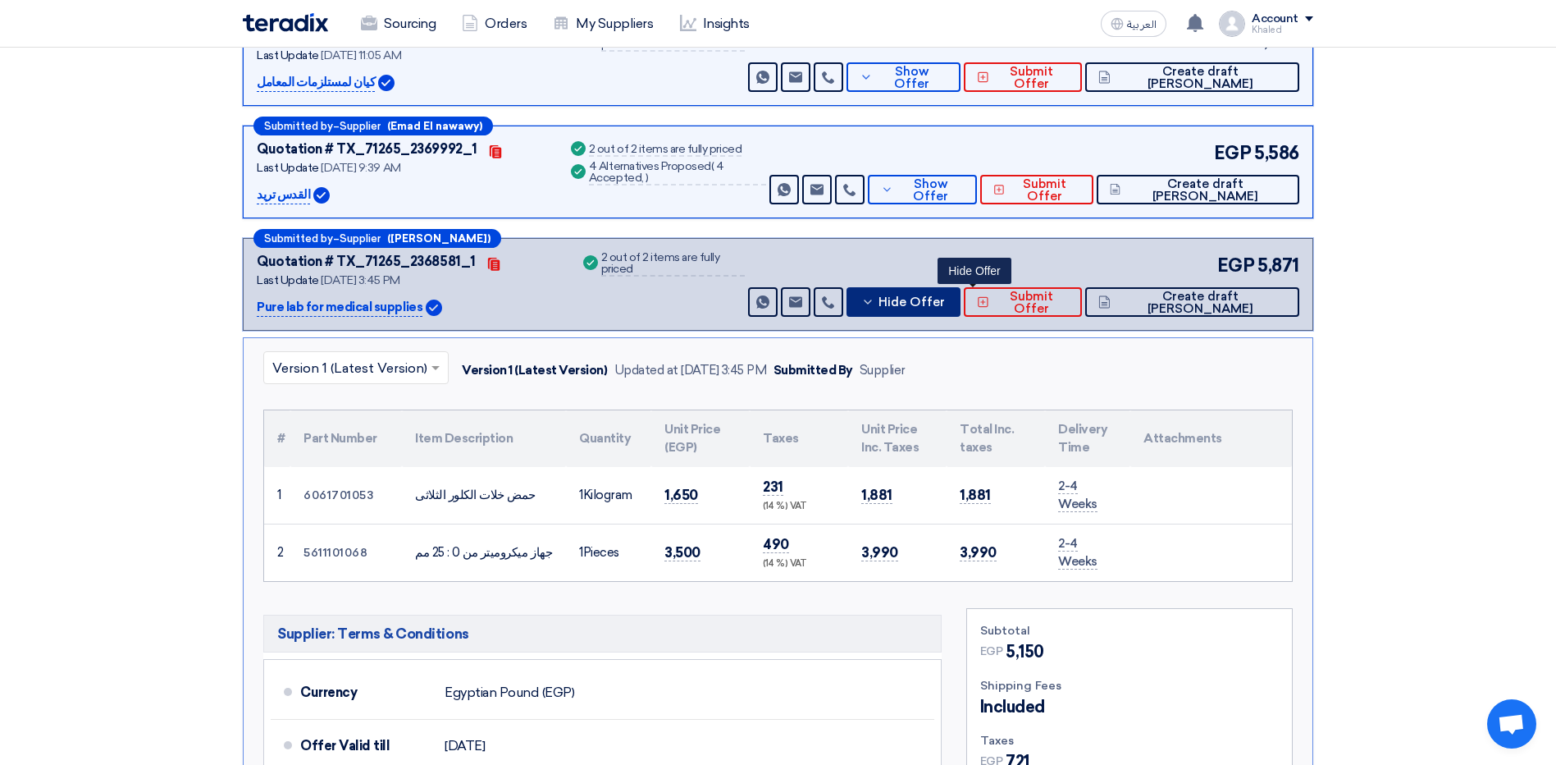
click at [950, 299] on button "Hide Offer" at bounding box center [904, 302] width 114 height 30
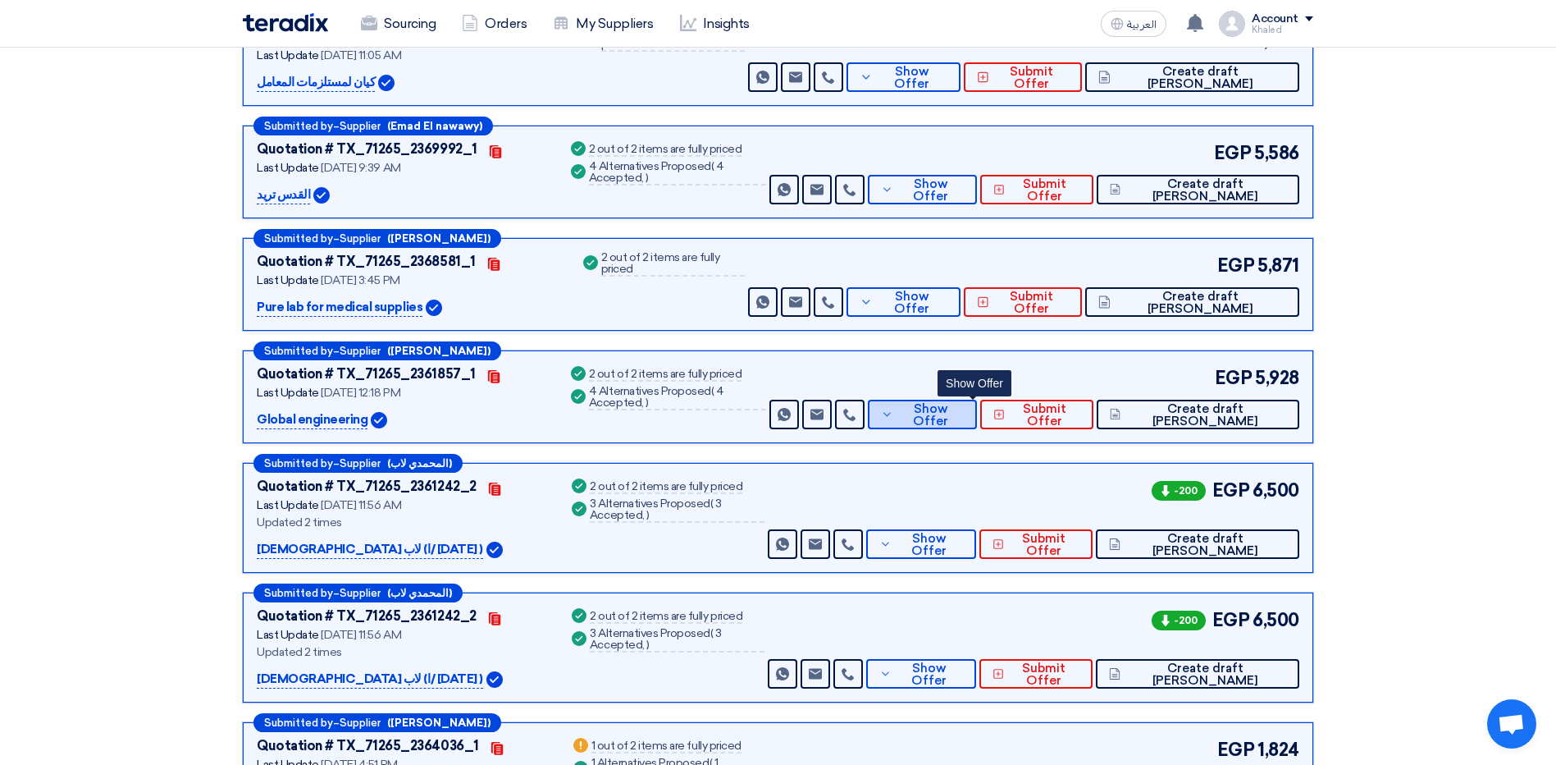
click at [953, 414] on span "Show Offer" at bounding box center [931, 415] width 66 height 25
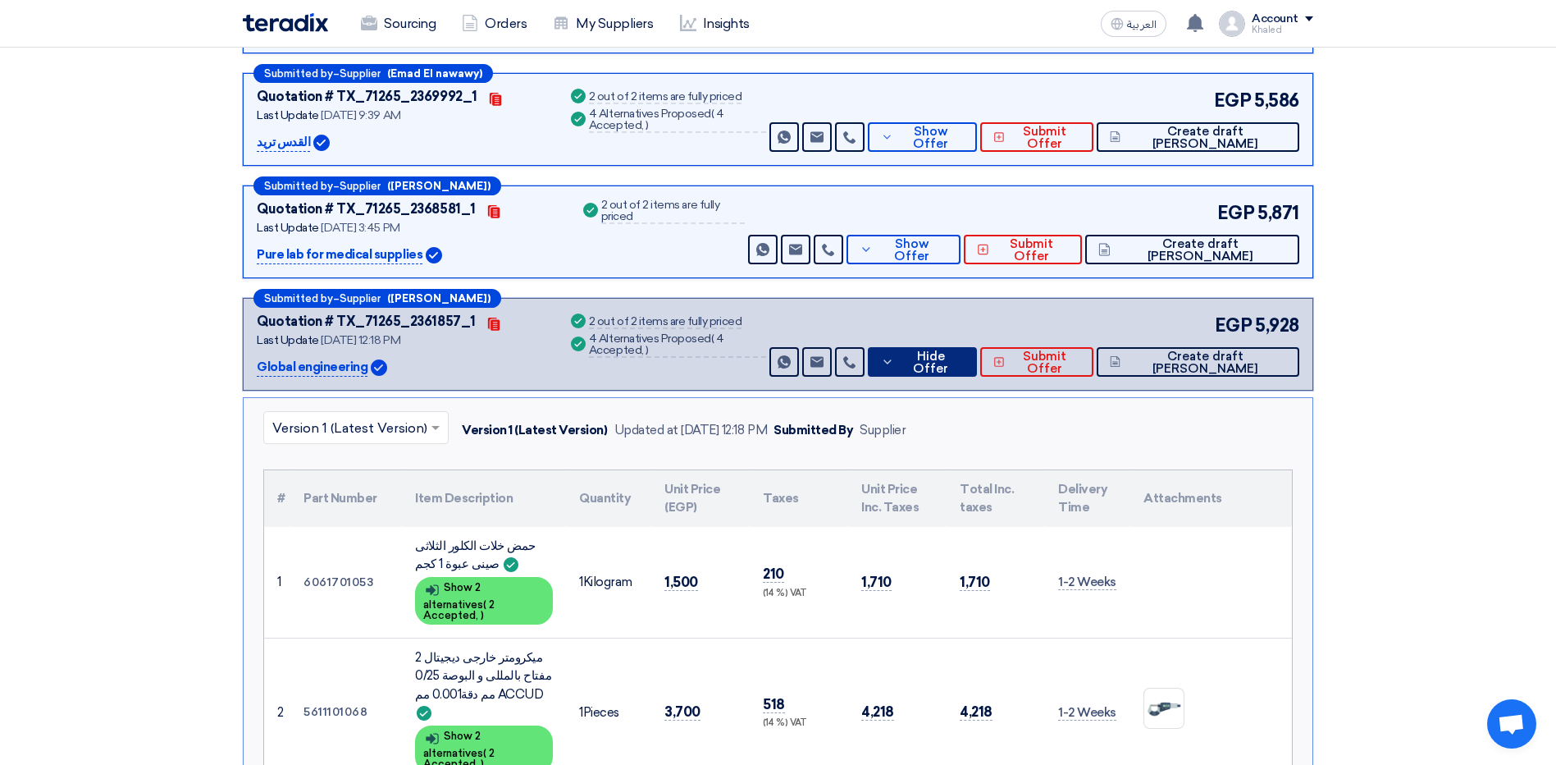
scroll to position [410, 0]
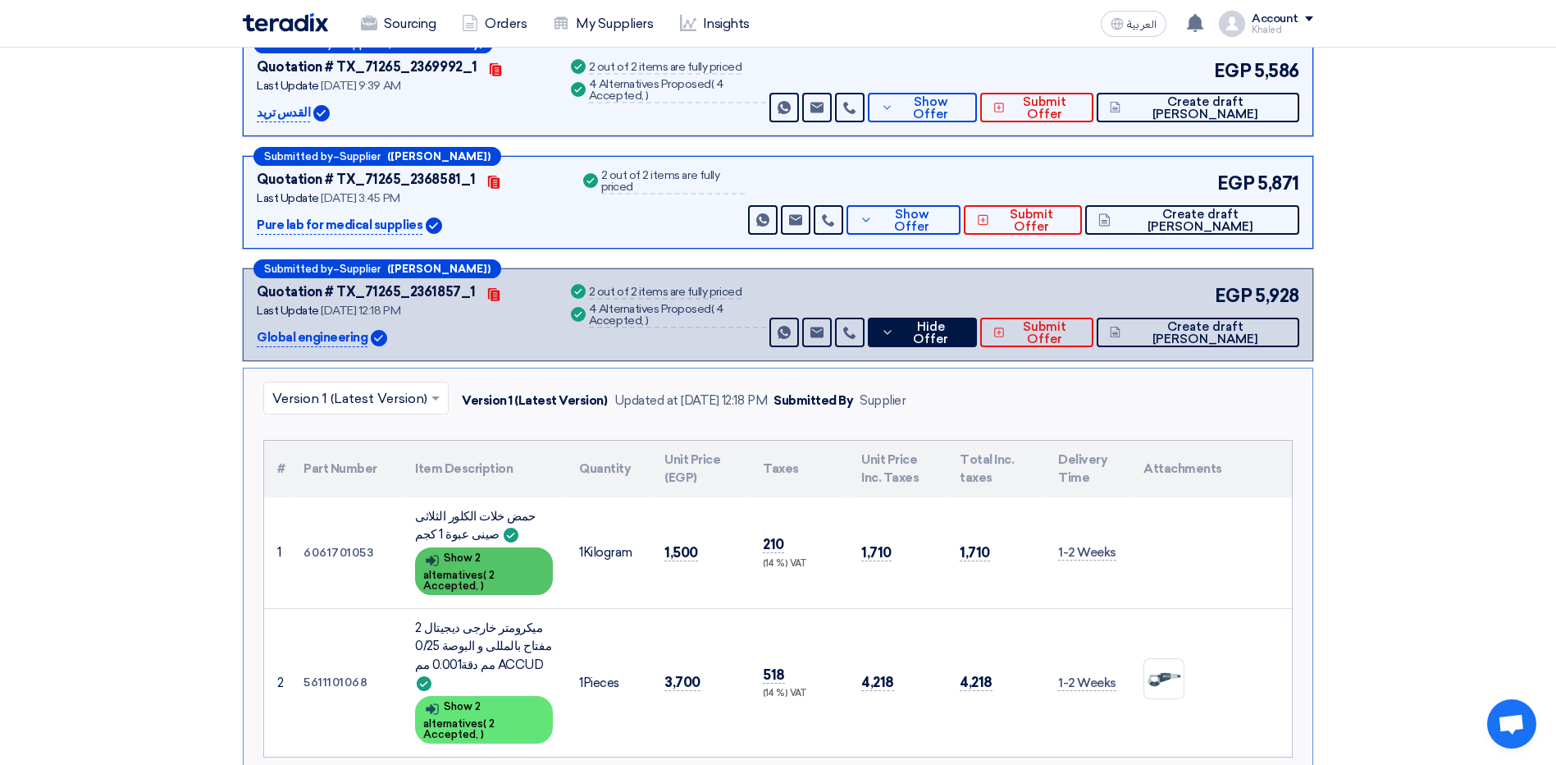
click at [532, 564] on div "Show details Show 2 alternatives ( 2 Accepted, )" at bounding box center [484, 571] width 138 height 48
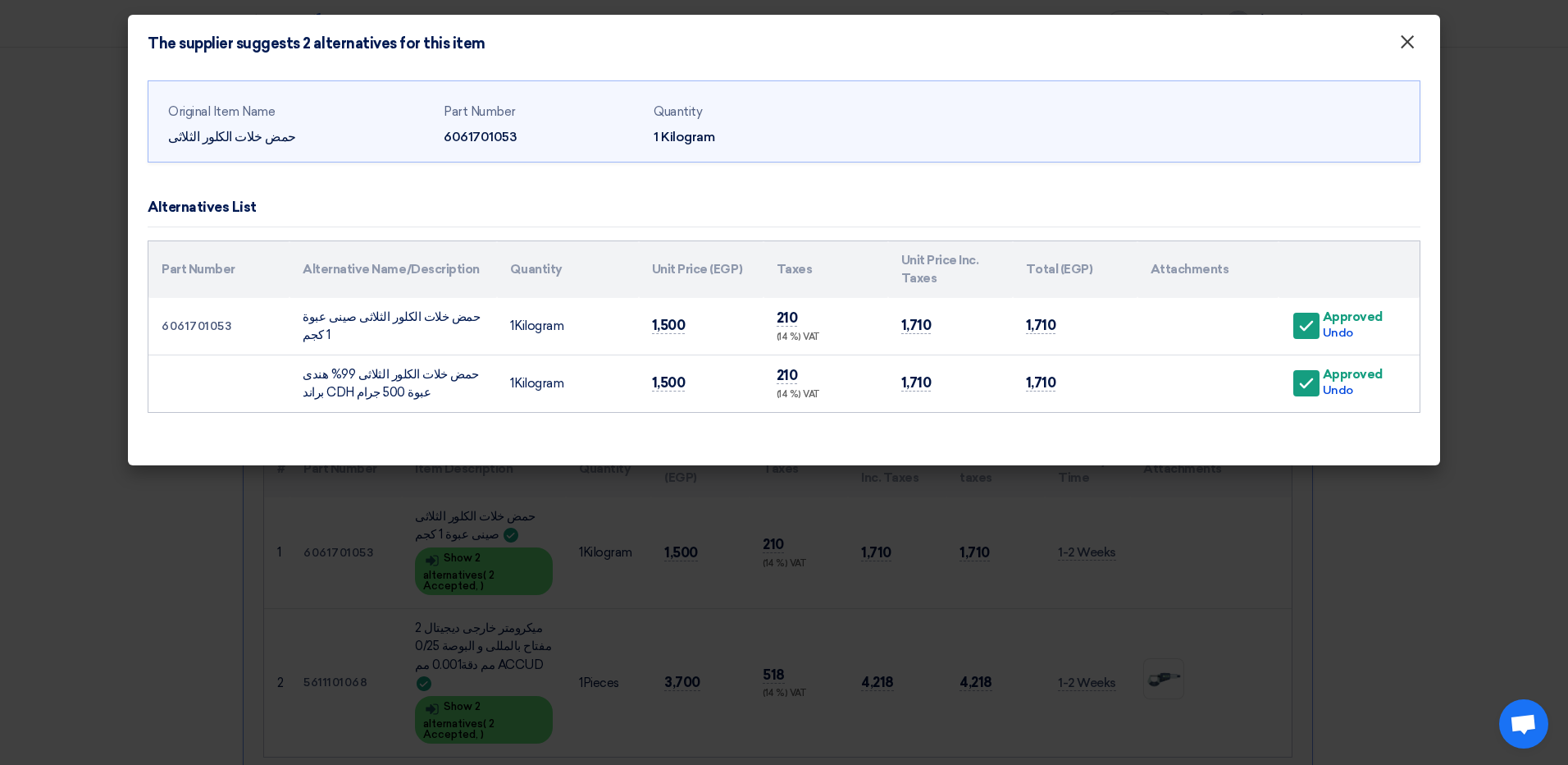
click at [1405, 41] on span "×" at bounding box center [1407, 46] width 16 height 33
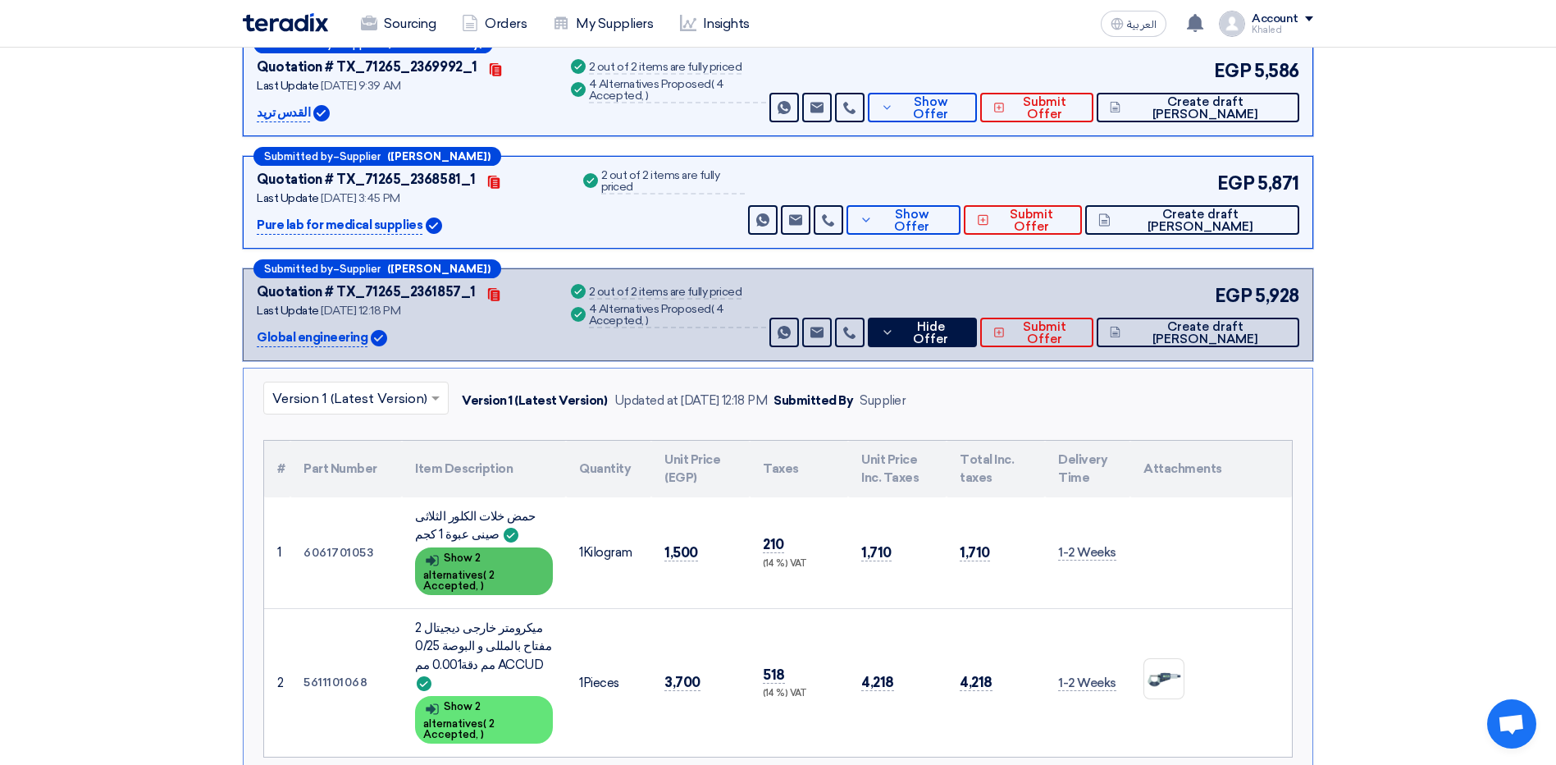
click at [498, 567] on div "Show details Show 2 alternatives ( 2 Accepted, )" at bounding box center [484, 571] width 138 height 48
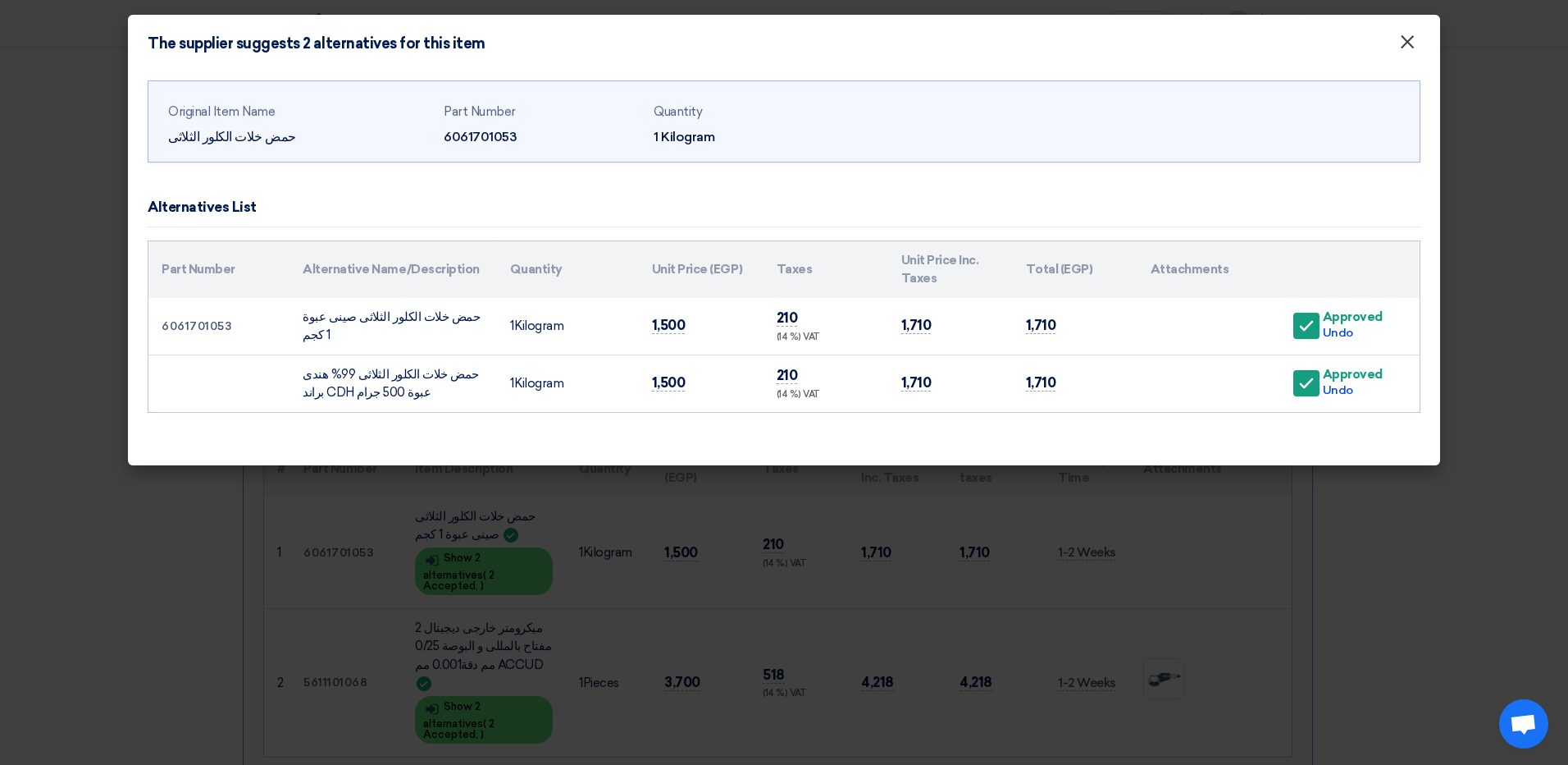
click at [1407, 48] on span "×" at bounding box center [1407, 46] width 16 height 33
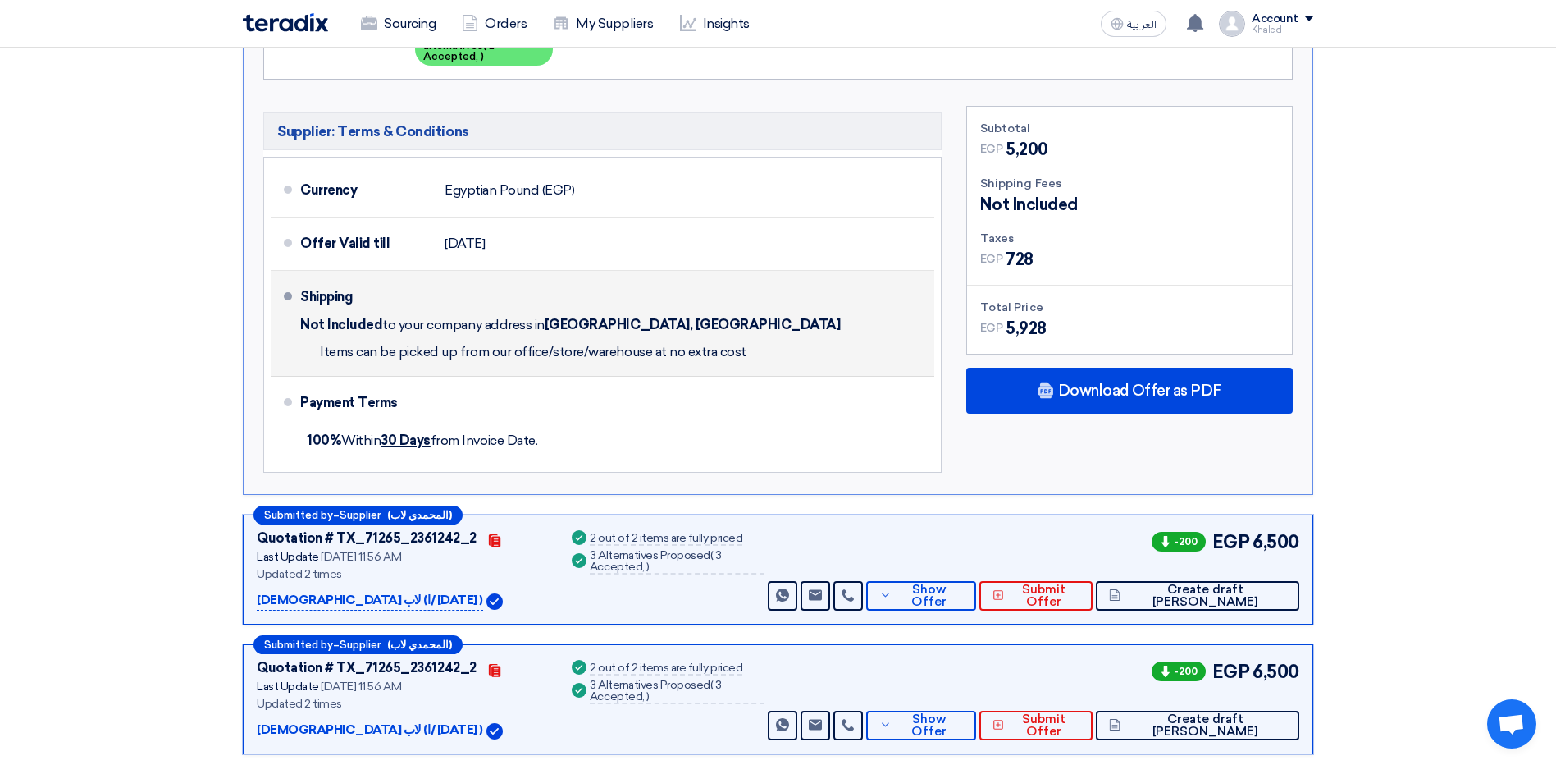
scroll to position [1231, 0]
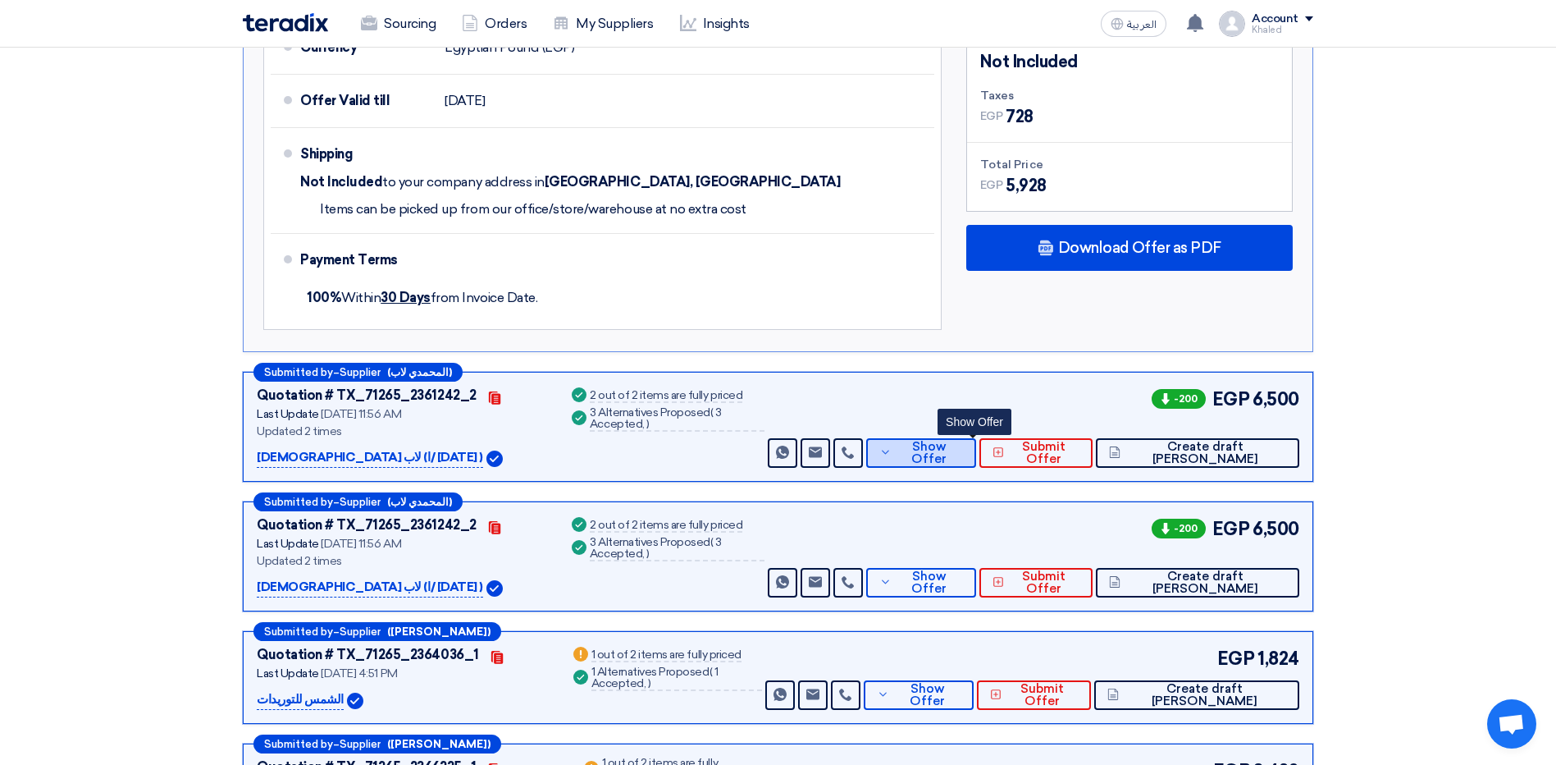
click at [961, 438] on button "Show Offer" at bounding box center [921, 453] width 110 height 30
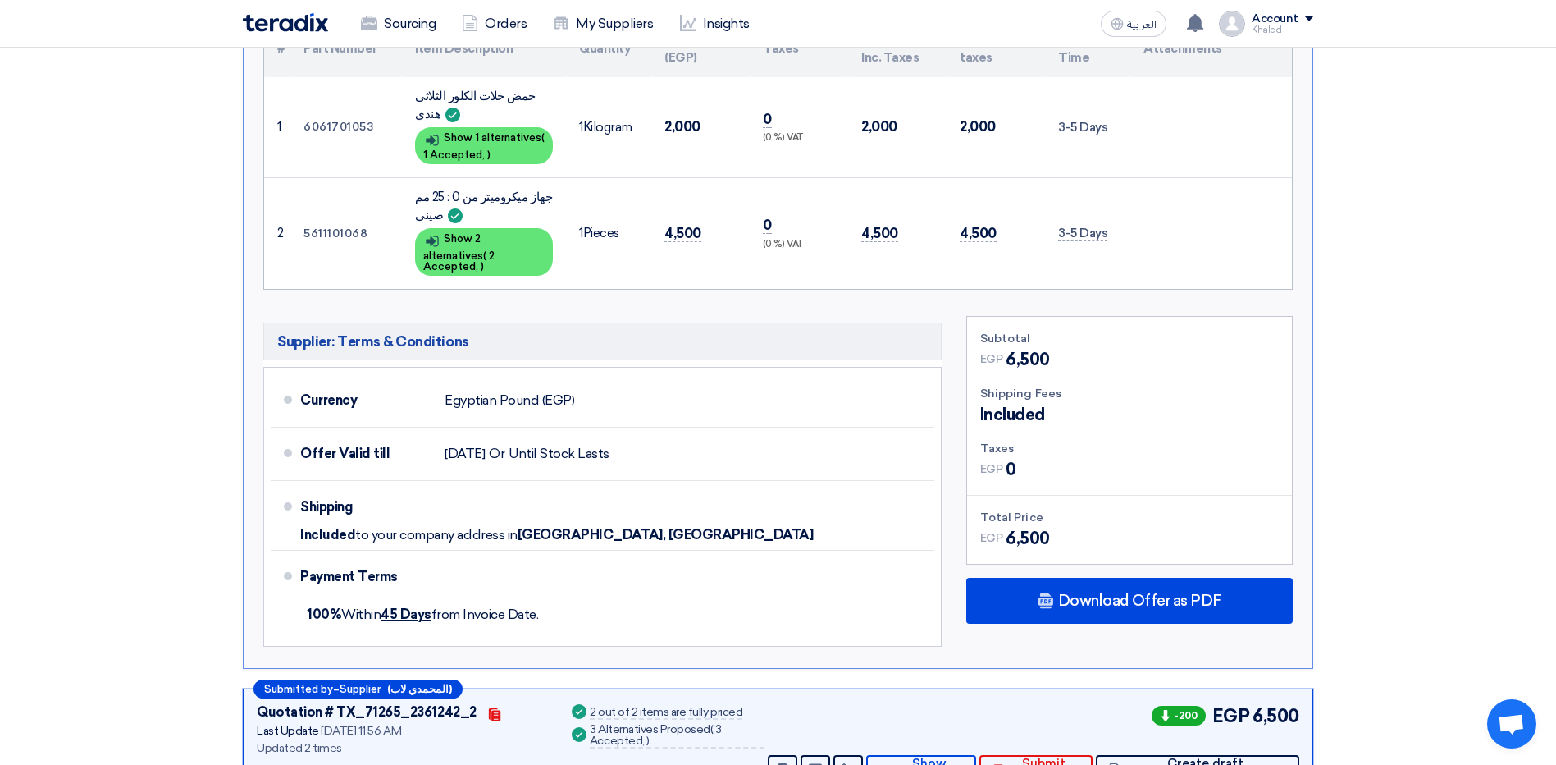
scroll to position [820, 0]
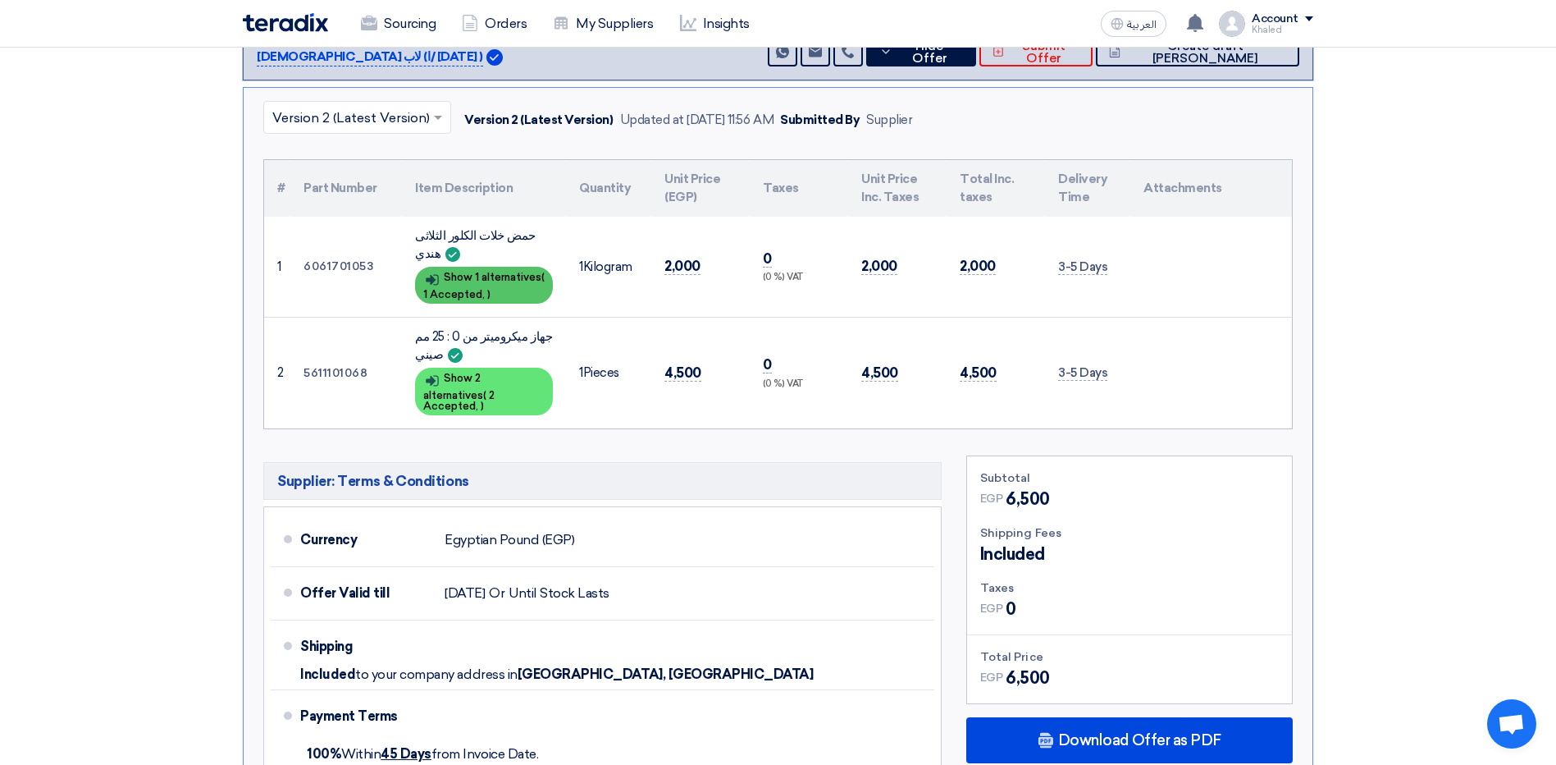
click at [534, 297] on div "Show details Show 1 alternatives ( 1 Accepted, )" at bounding box center [484, 285] width 138 height 37
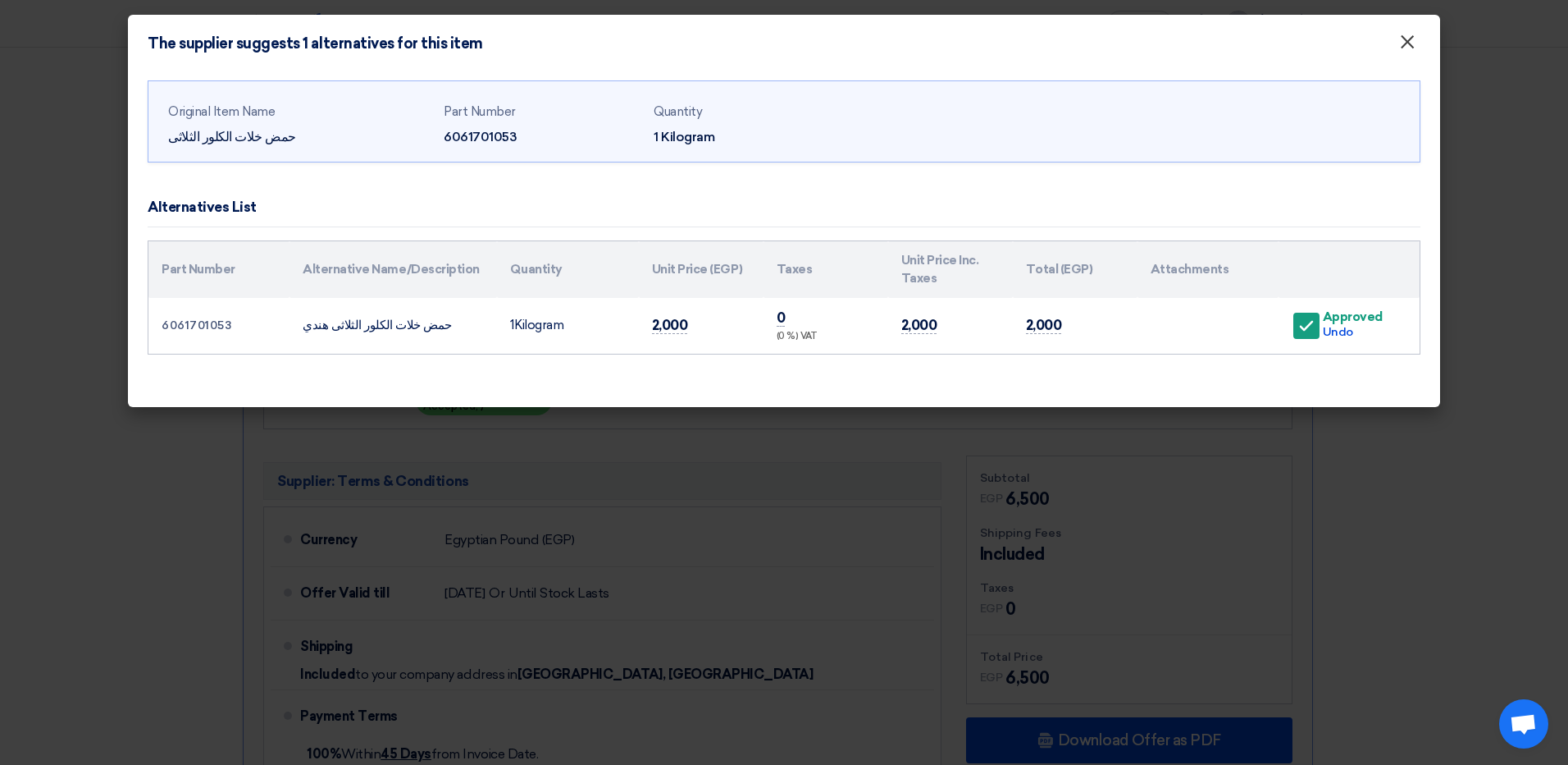
click at [1410, 41] on span "×" at bounding box center [1407, 46] width 16 height 33
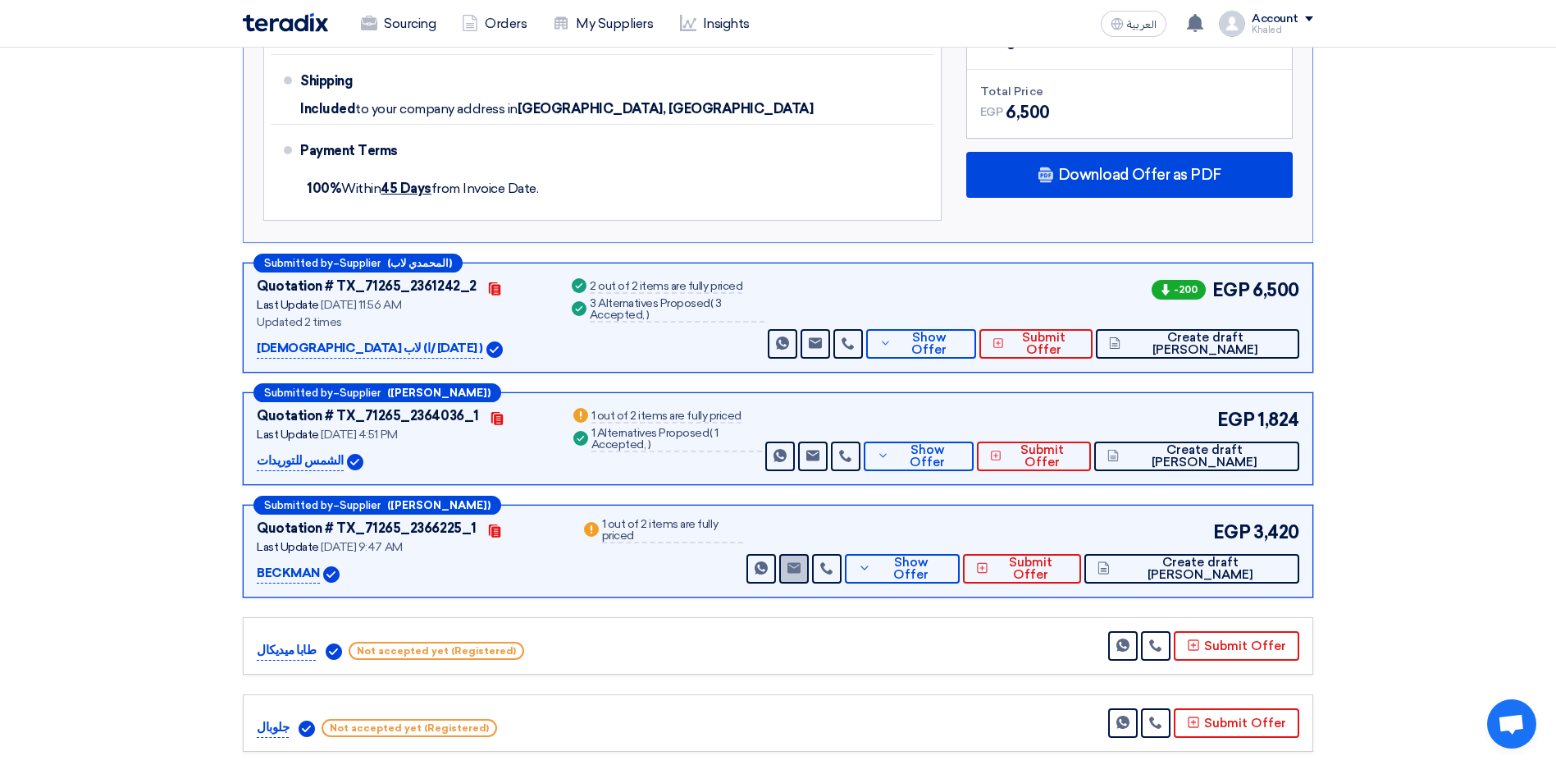
scroll to position [1395, 0]
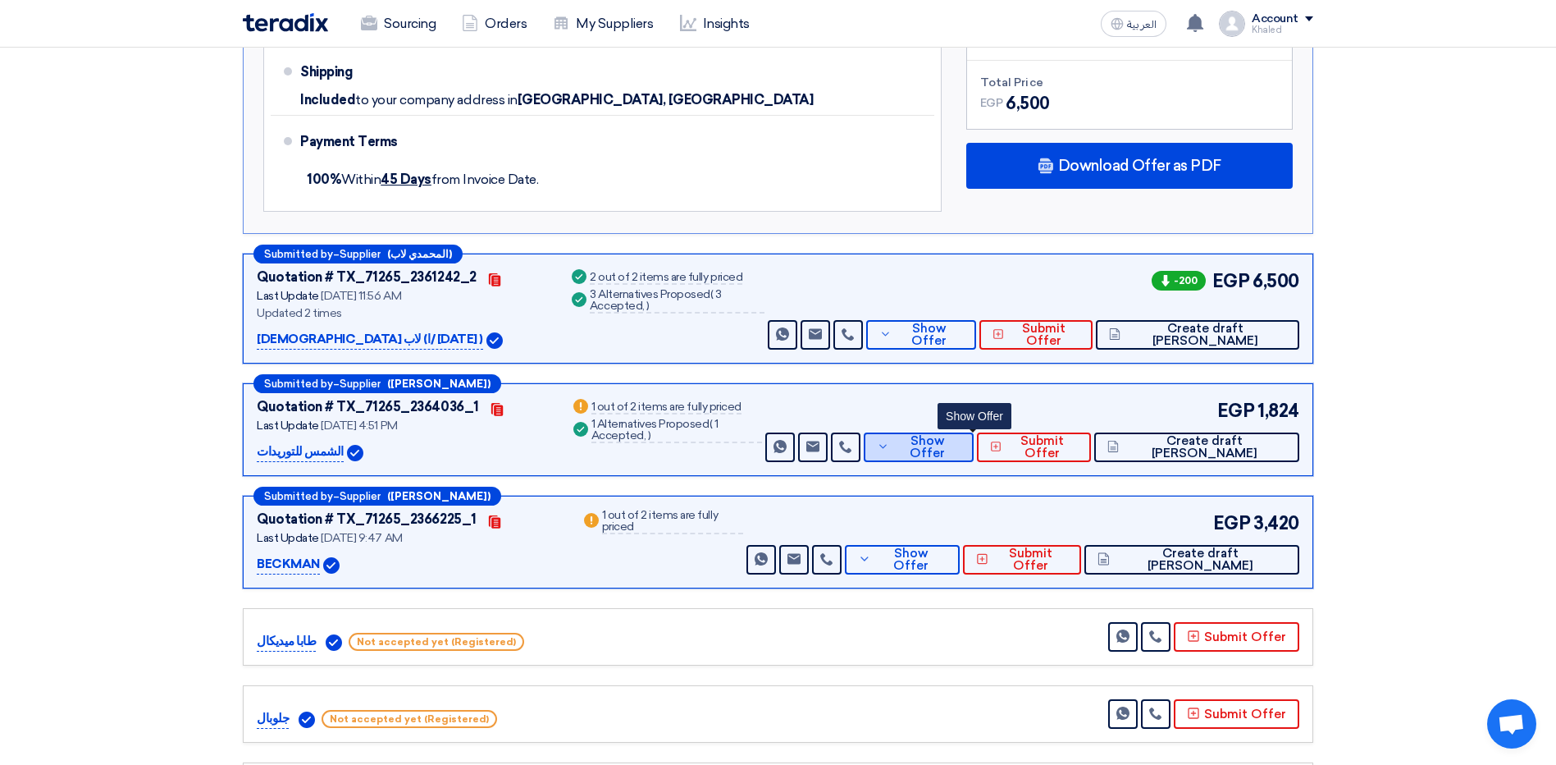
click at [954, 441] on span "Show Offer" at bounding box center [926, 447] width 67 height 25
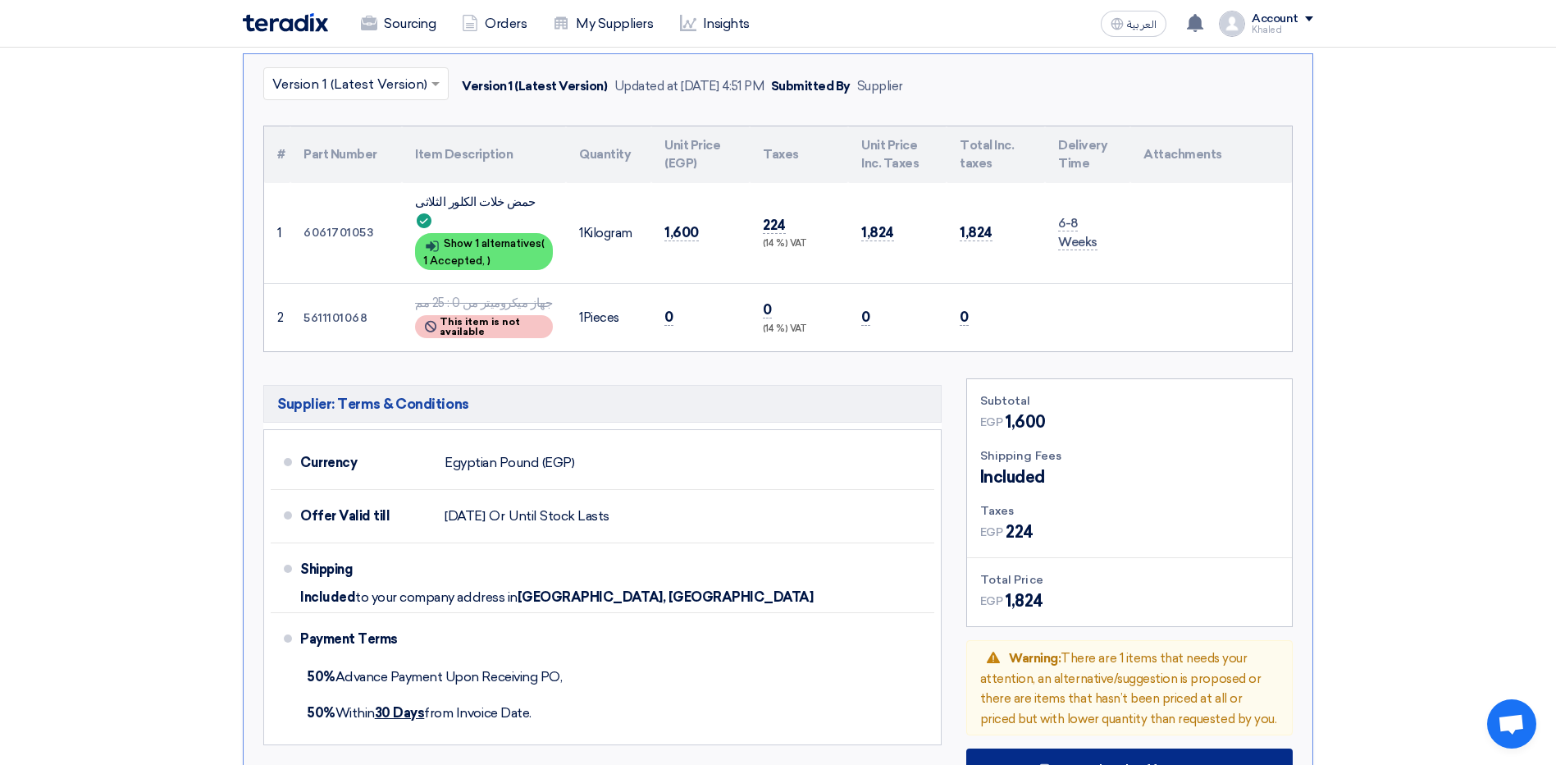
scroll to position [1067, 0]
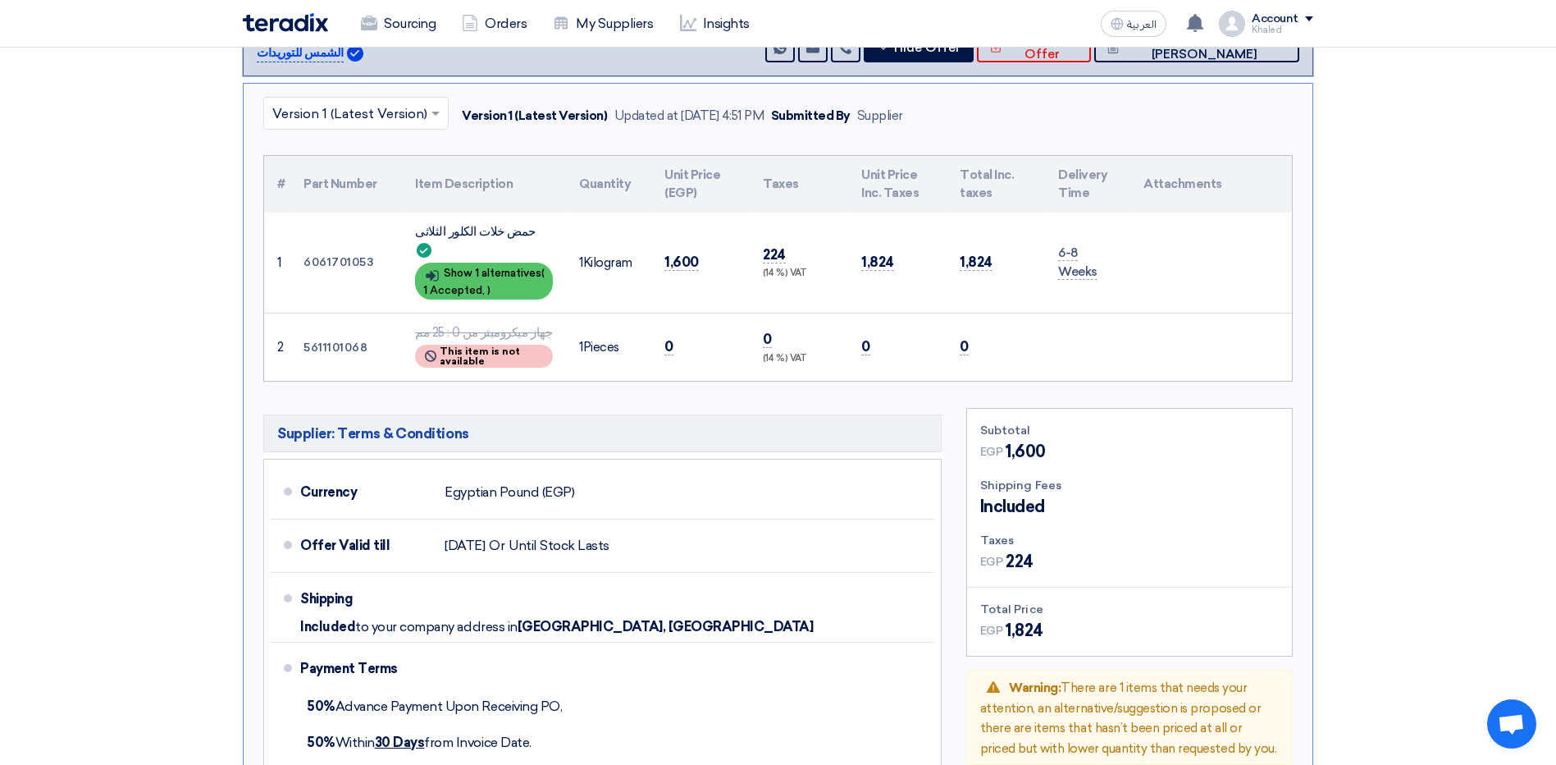
click at [518, 263] on div "Show details Show 1 alternatives ( 1 Accepted, )" at bounding box center [484, 281] width 138 height 37
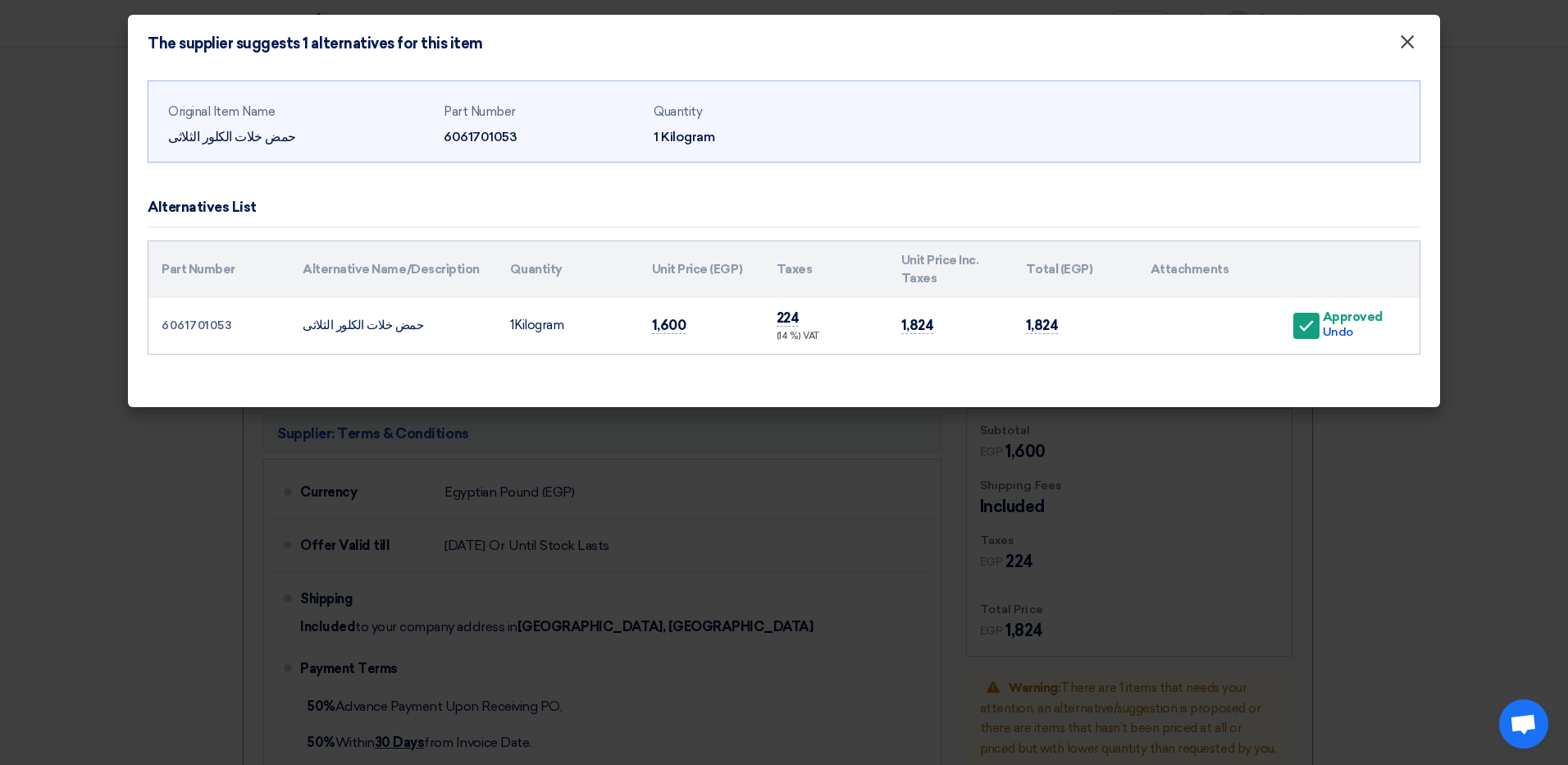
click at [1403, 46] on span "×" at bounding box center [1407, 46] width 16 height 33
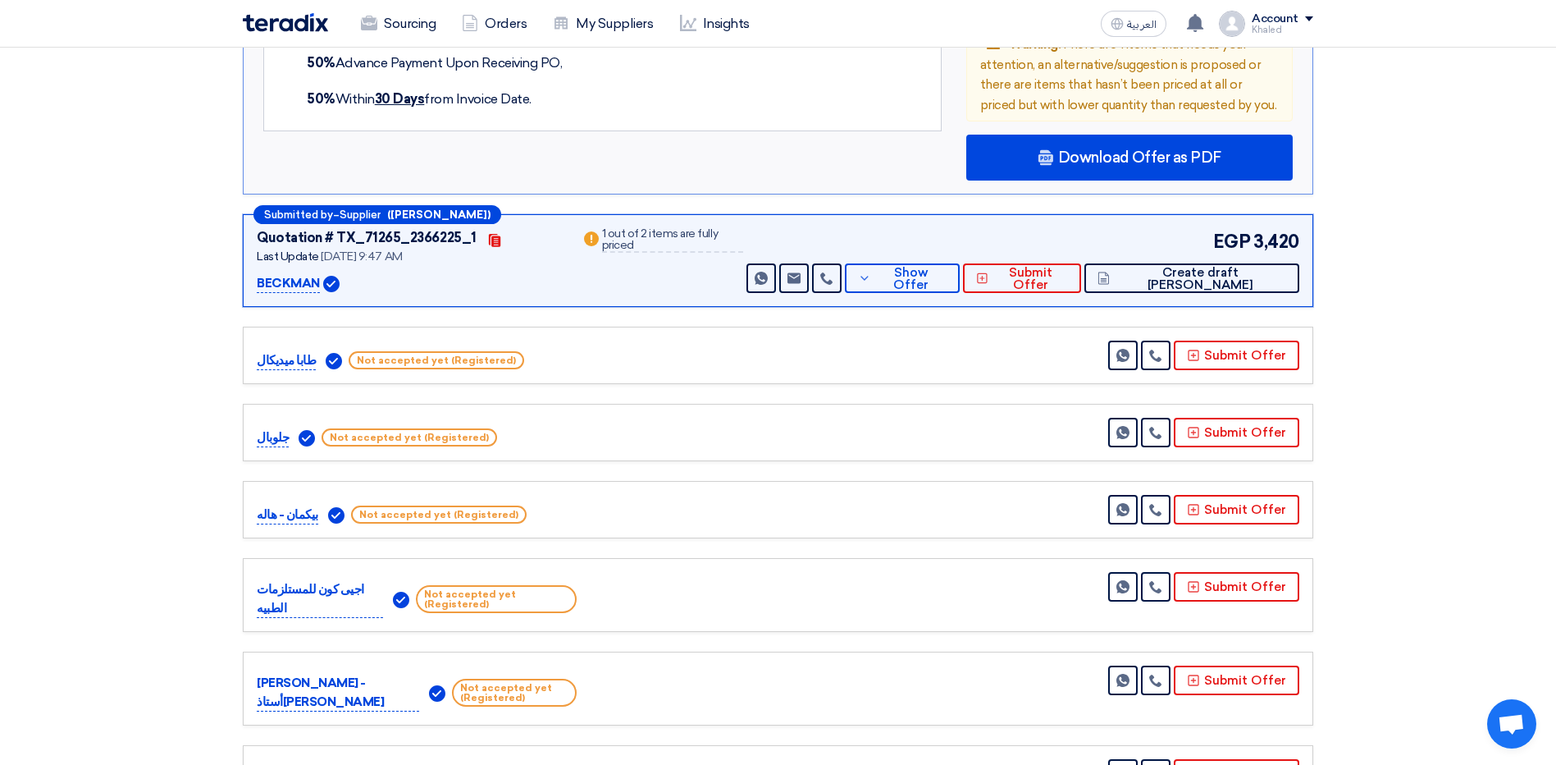
scroll to position [1805, 0]
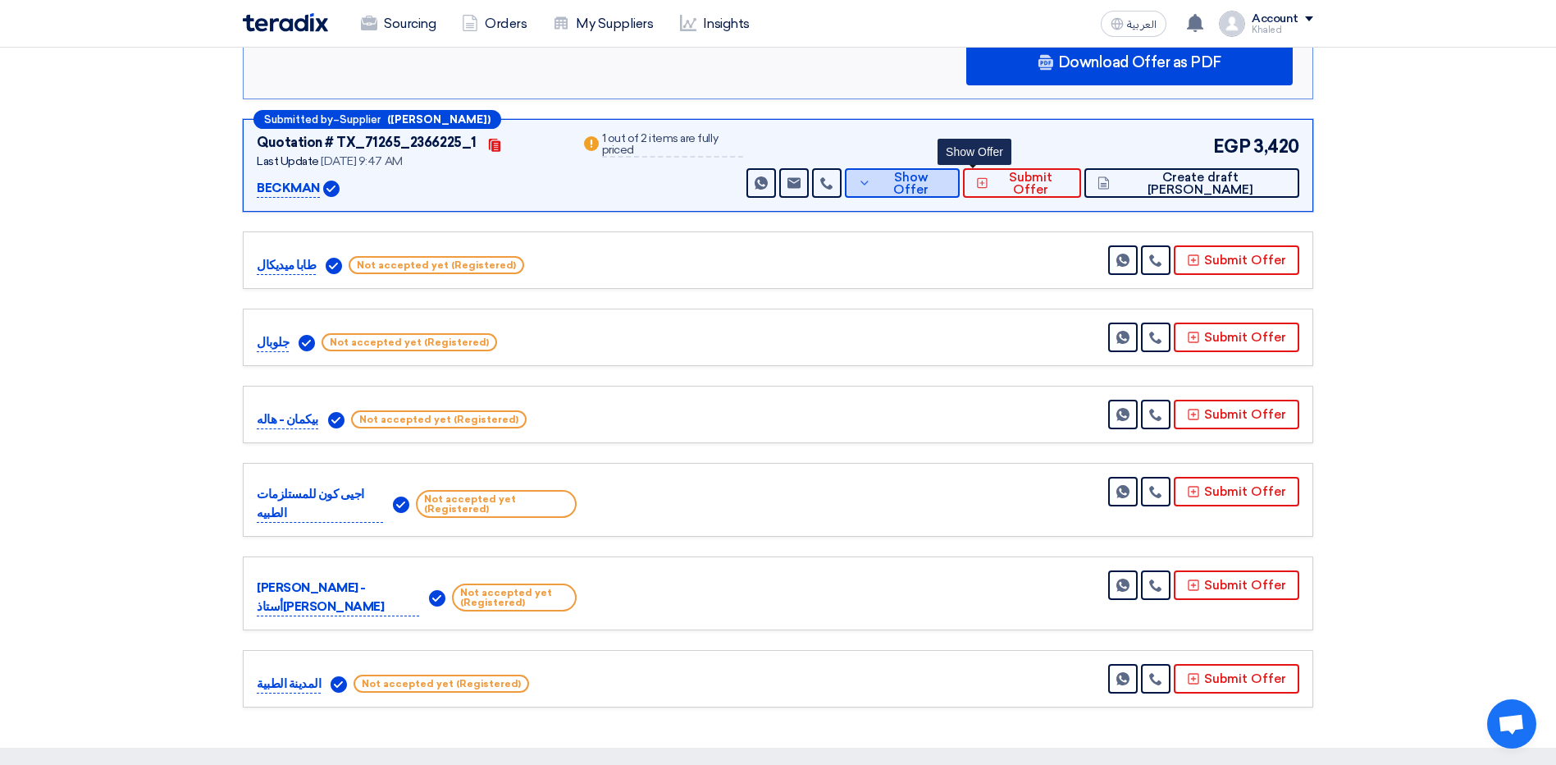
click at [871, 176] on icon at bounding box center [864, 182] width 13 height 13
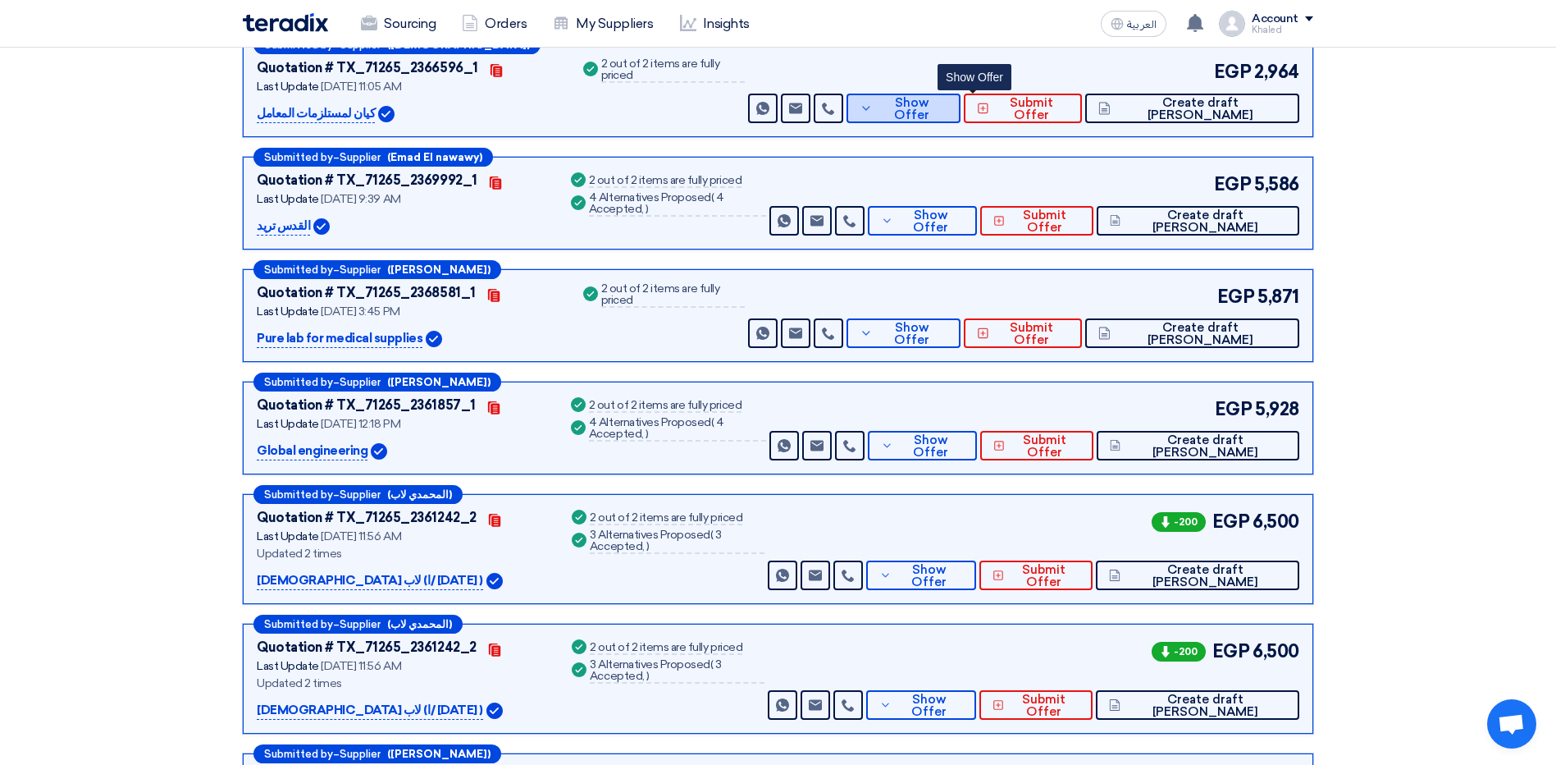
scroll to position [0, 0]
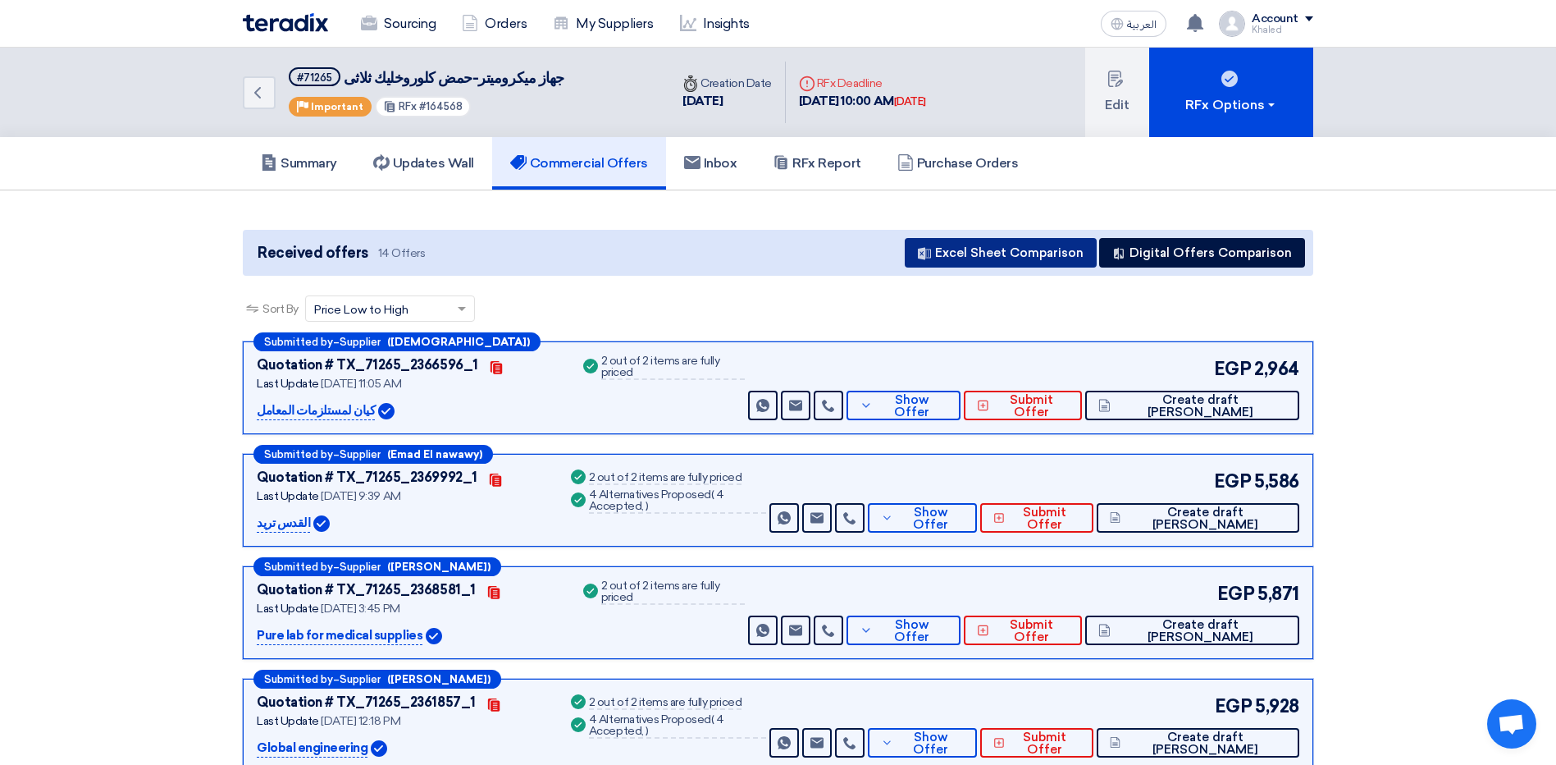
click at [1009, 253] on button "Excel Sheet Comparison" at bounding box center [1001, 253] width 192 height 30
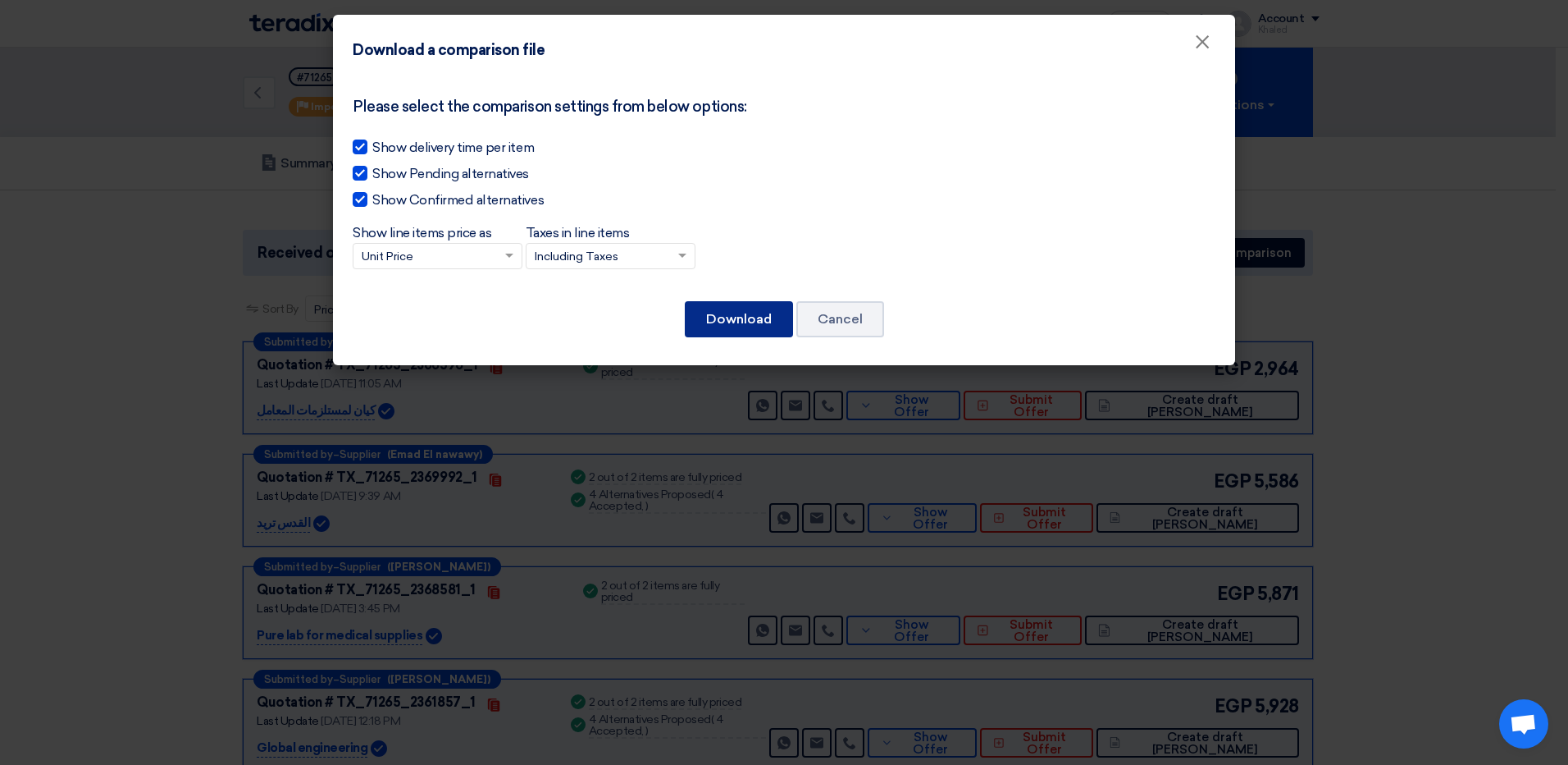
click at [747, 331] on button "Download" at bounding box center [739, 319] width 108 height 36
